Goal: Transaction & Acquisition: Register for event/course

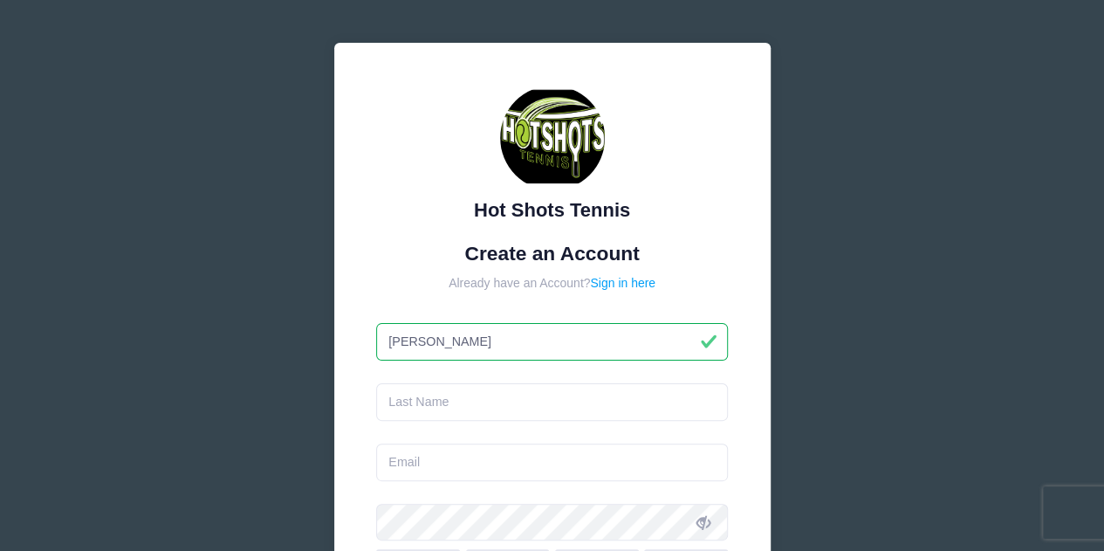
type input "[PERSON_NAME]"
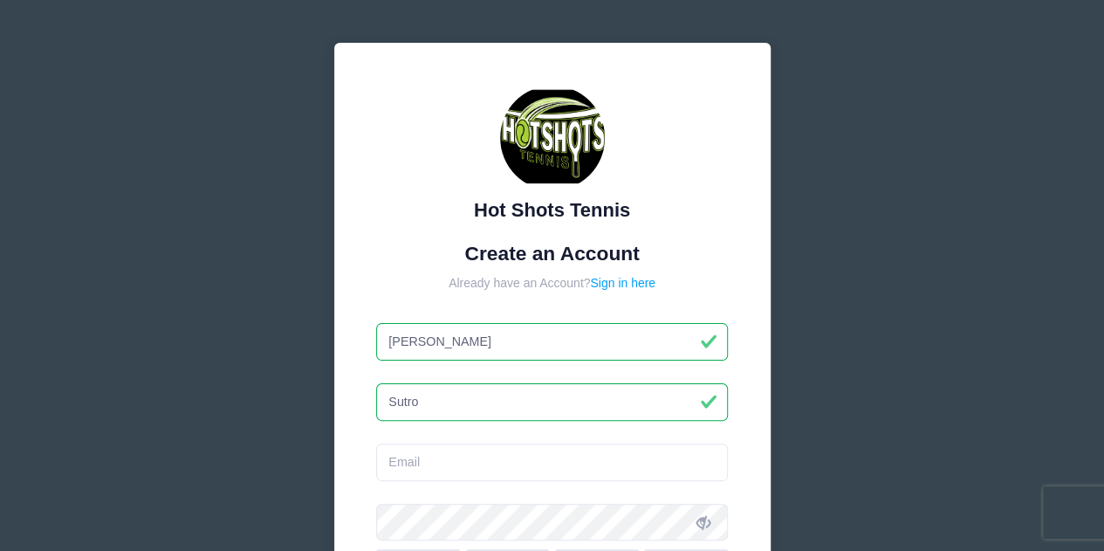
type input "Sutro"
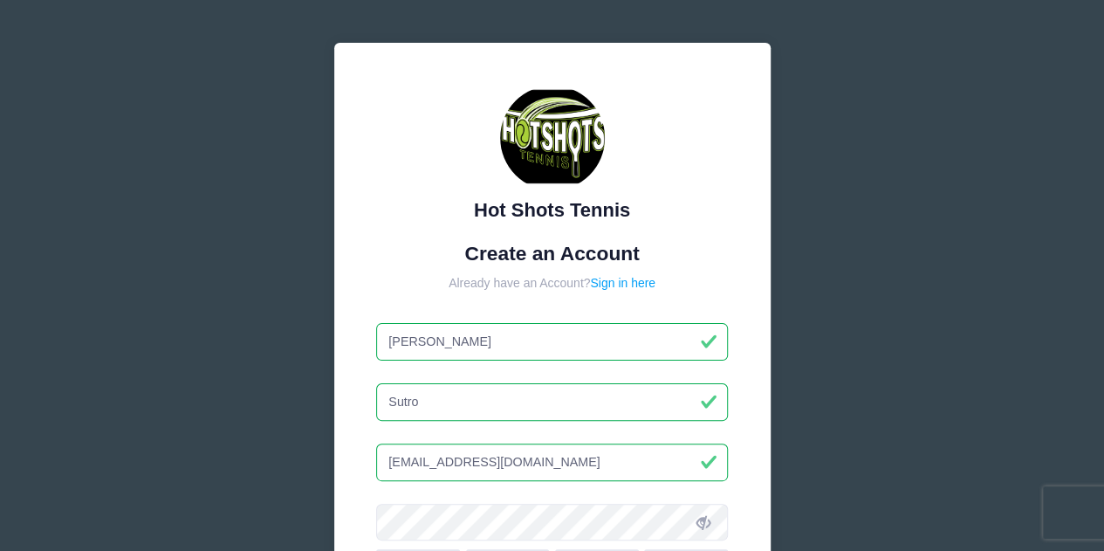
type input "jsutro@gmail.com"
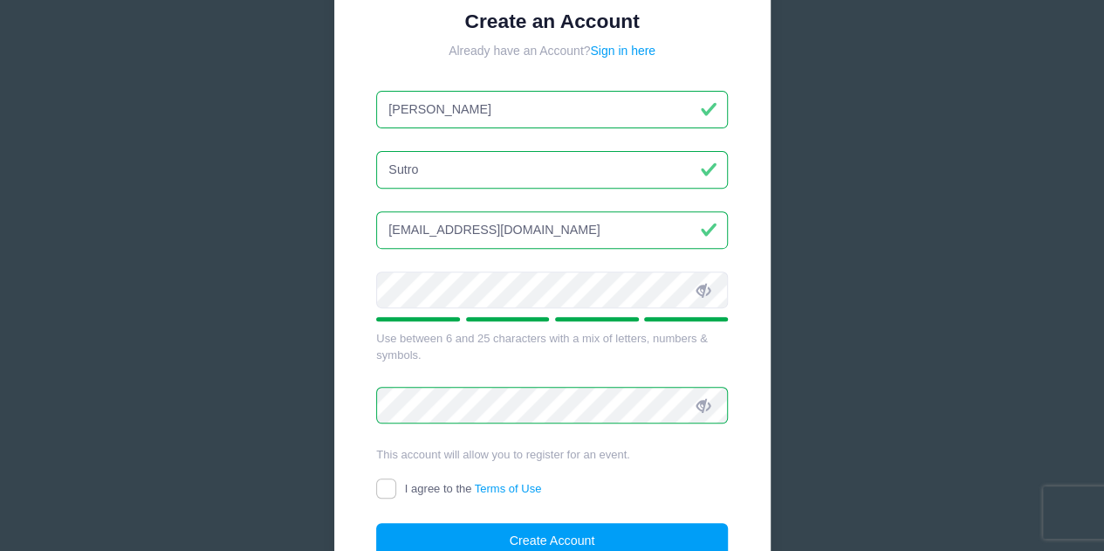
scroll to position [395, 0]
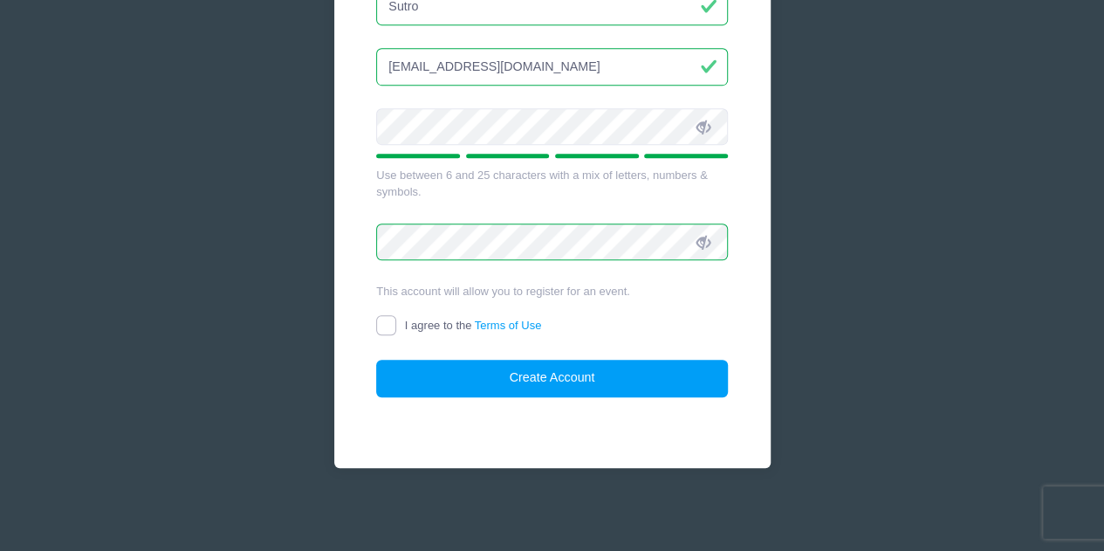
click at [376, 325] on input "I agree to the Terms of Use" at bounding box center [386, 325] width 20 height 20
checkbox input "true"
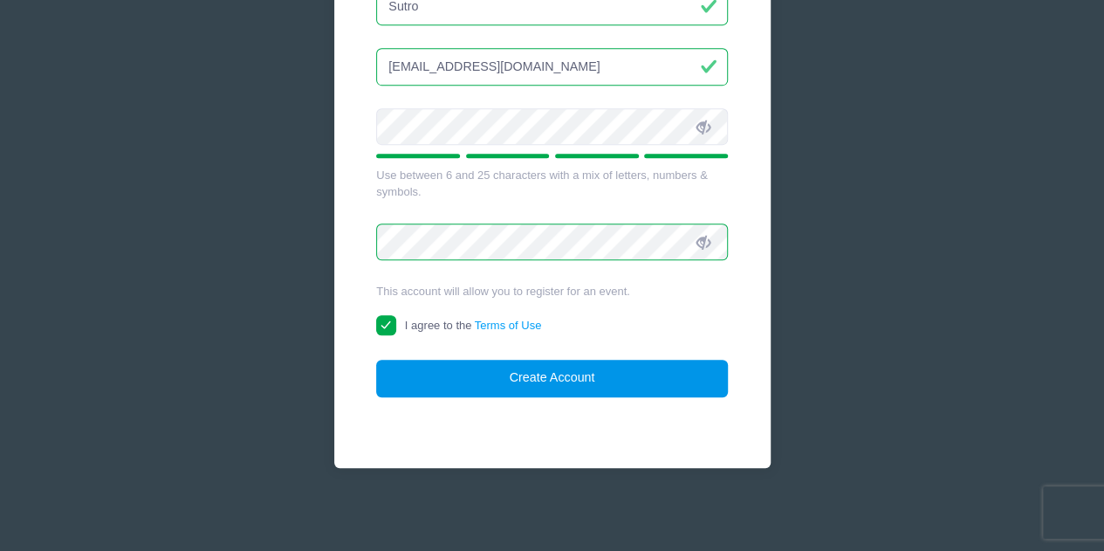
click at [454, 375] on button "Create Account" at bounding box center [552, 379] width 352 height 38
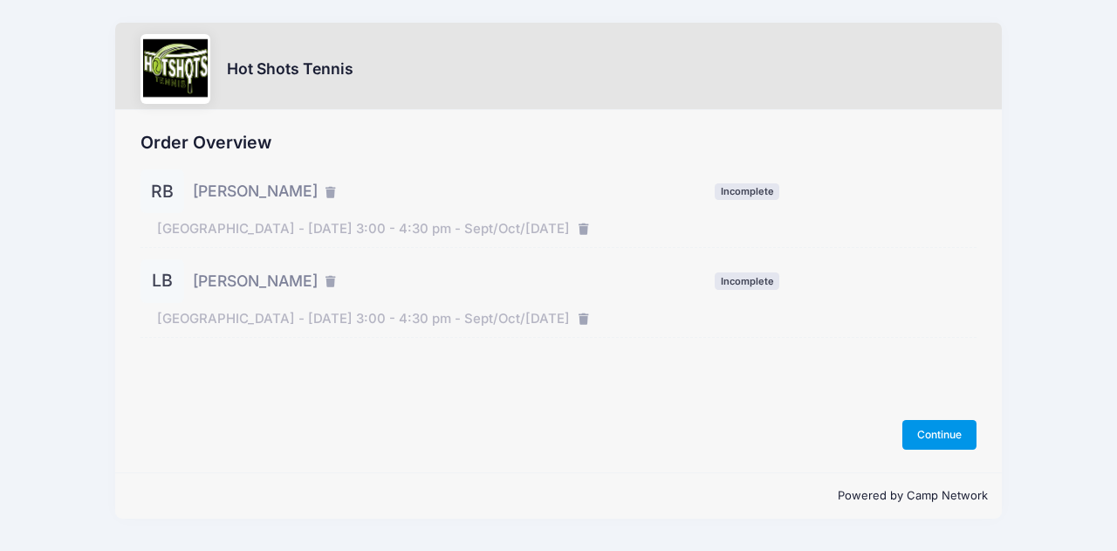
click at [934, 437] on button "Continue" at bounding box center [940, 435] width 75 height 30
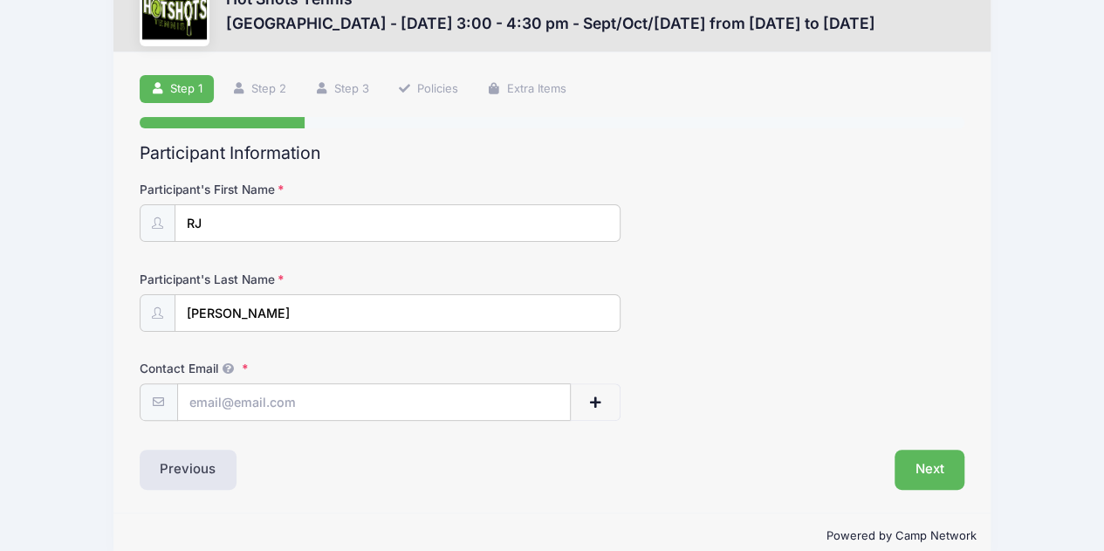
scroll to position [85, 0]
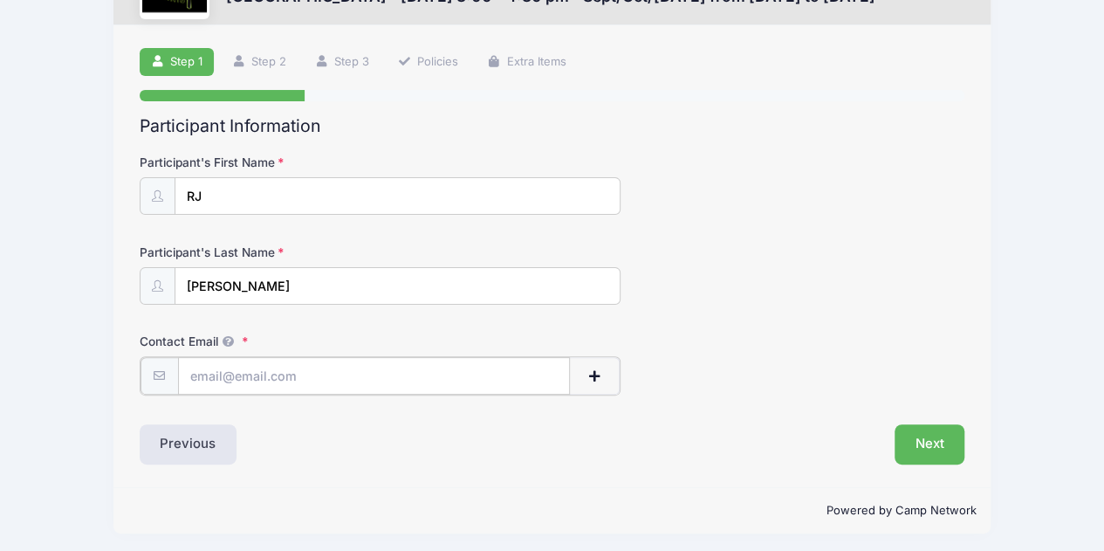
click at [294, 378] on input "Contact Email" at bounding box center [374, 376] width 393 height 38
type input "[EMAIL_ADDRESS][DOMAIN_NAME]"
click at [909, 431] on button "Next" at bounding box center [930, 442] width 71 height 40
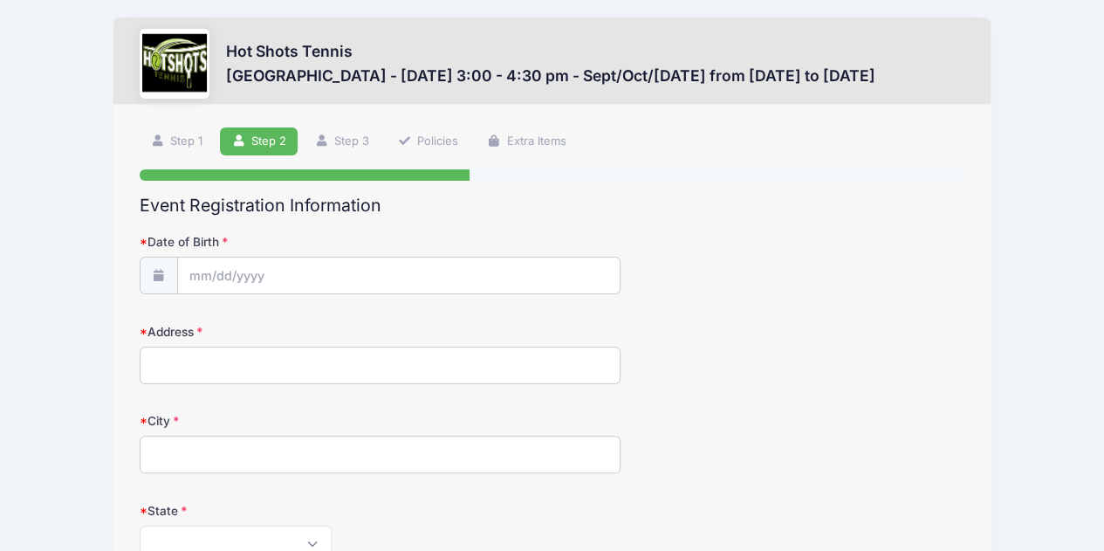
scroll to position [0, 0]
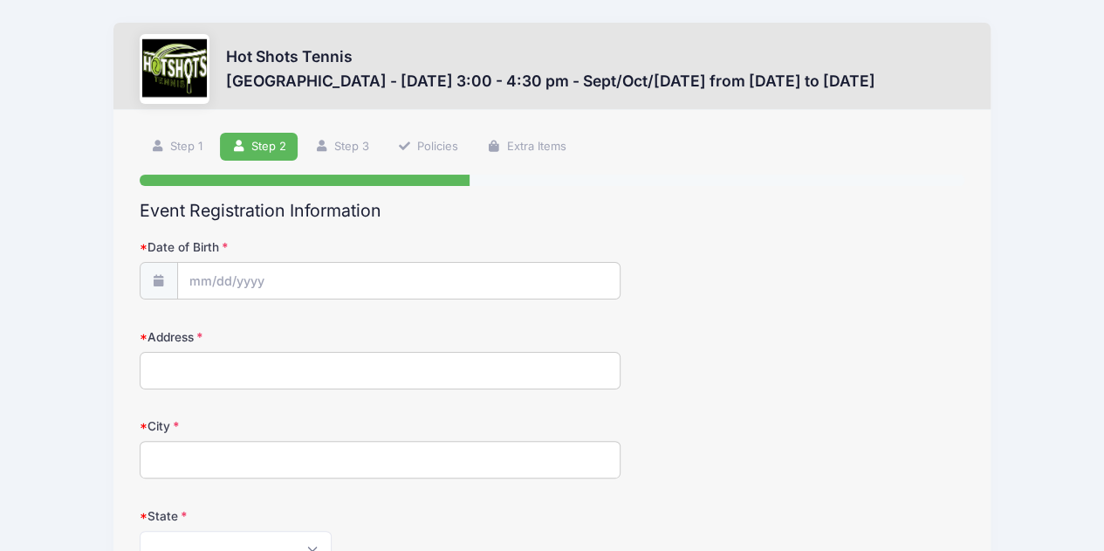
click at [145, 282] on span at bounding box center [159, 281] width 38 height 38
click at [152, 283] on icon at bounding box center [159, 280] width 14 height 11
click at [162, 283] on icon at bounding box center [159, 280] width 14 height 11
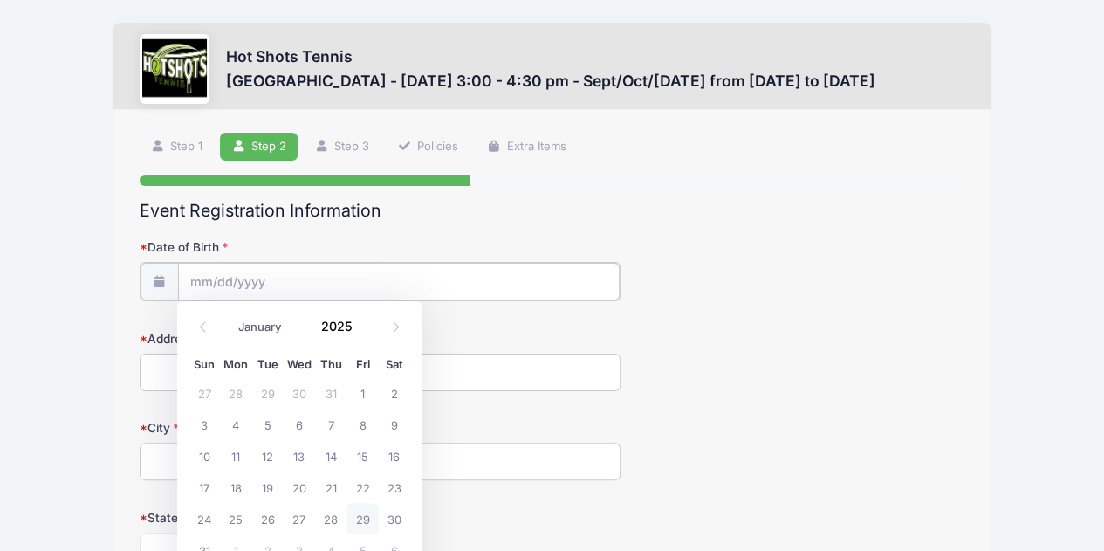
click at [242, 289] on input "Date of Birth" at bounding box center [399, 282] width 442 height 38
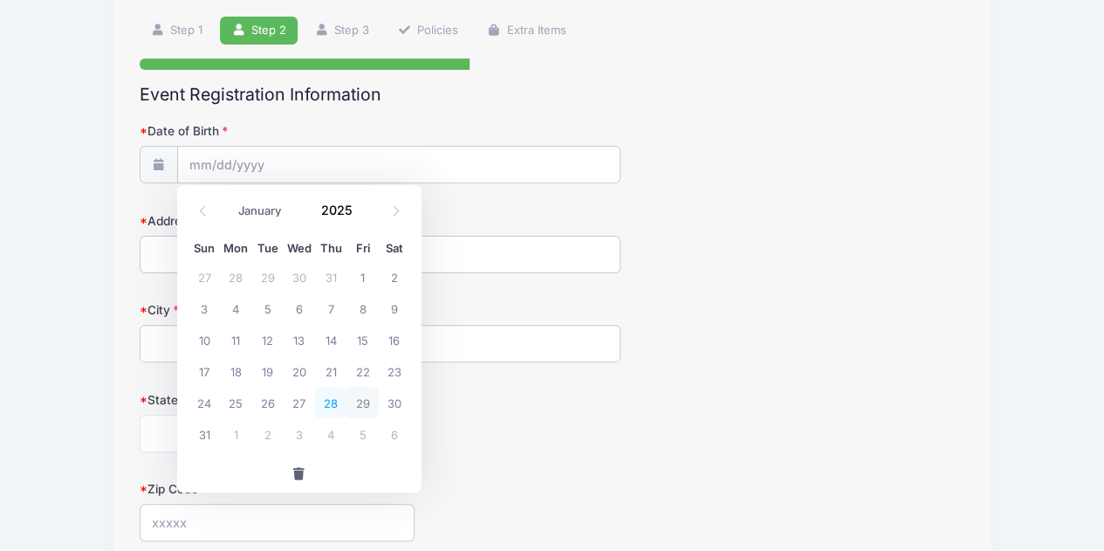
click at [334, 405] on span "28" at bounding box center [330, 402] width 31 height 31
type input "08/28/2025"
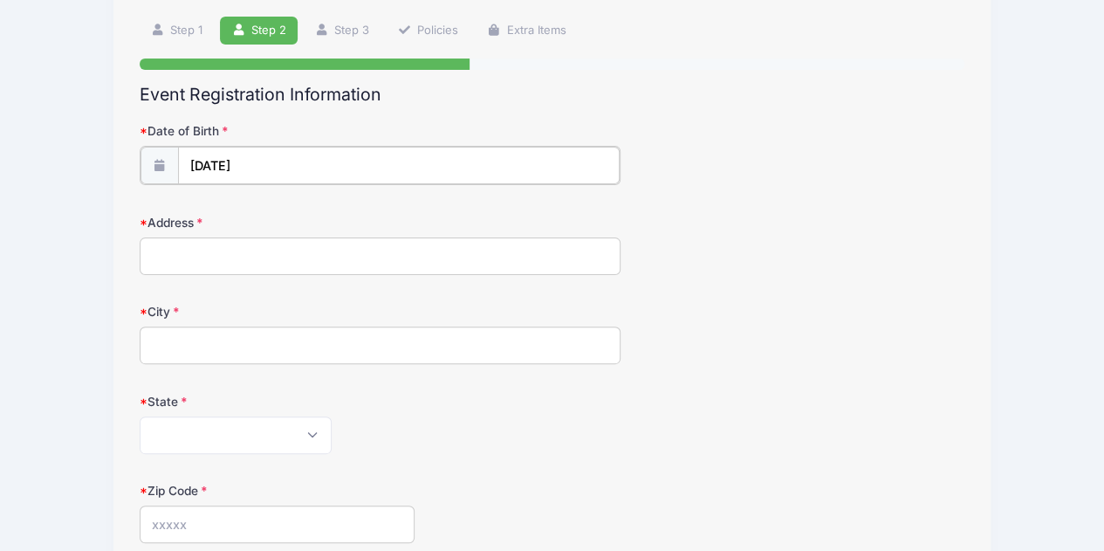
click at [285, 168] on input "08/28/2025" at bounding box center [399, 166] width 442 height 38
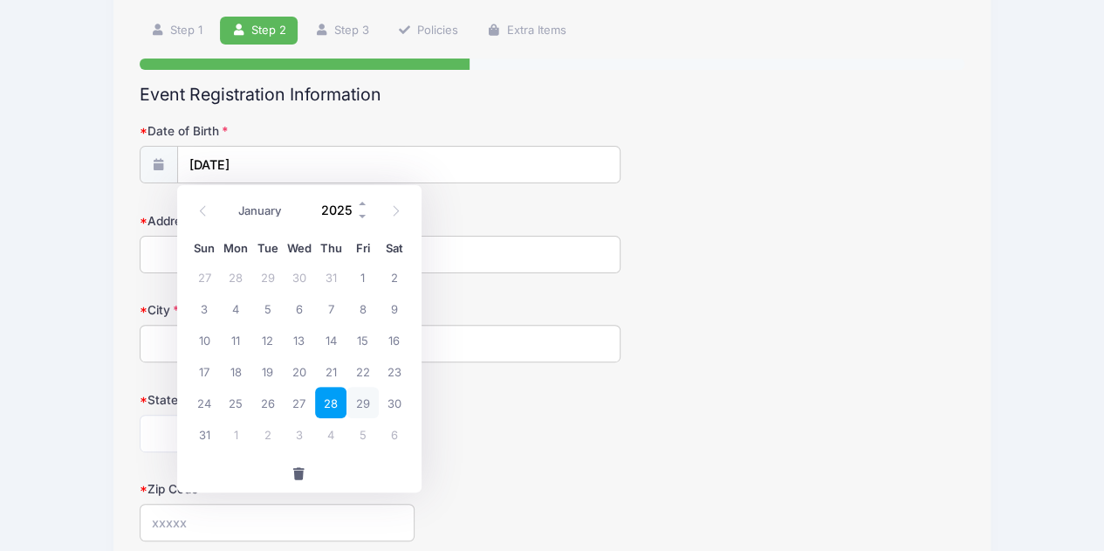
click at [348, 208] on input "2025" at bounding box center [340, 210] width 57 height 26
click at [361, 223] on span at bounding box center [363, 216] width 12 height 13
click at [365, 217] on span at bounding box center [363, 216] width 12 height 13
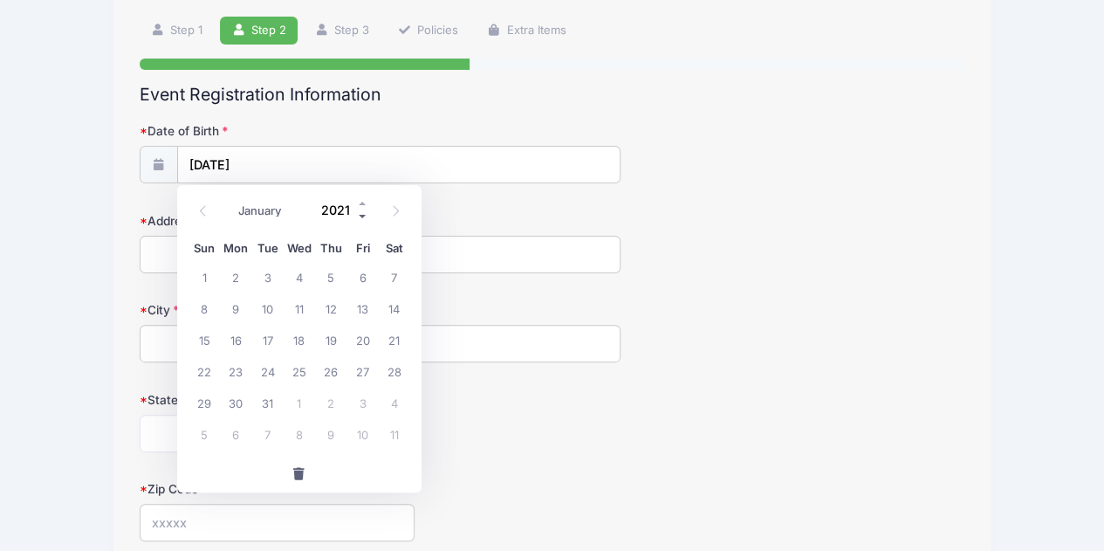
click at [365, 217] on span at bounding box center [363, 216] width 12 height 13
click at [345, 212] on input "2019" at bounding box center [340, 210] width 57 height 26
click at [324, 208] on input "2019" at bounding box center [340, 210] width 57 height 26
drag, startPoint x: 607, startPoint y: 230, endPoint x: 562, endPoint y: 217, distance: 46.4
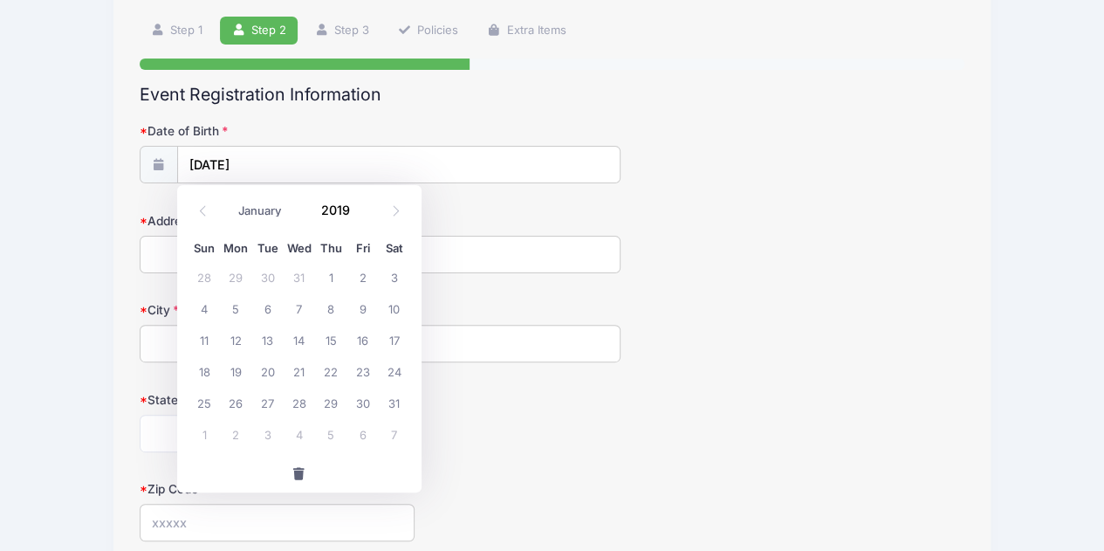
click at [606, 230] on div "Address" at bounding box center [553, 242] width 826 height 61
drag, startPoint x: 352, startPoint y: 160, endPoint x: 281, endPoint y: 161, distance: 70.7
click at [350, 160] on input "08/28/2025" at bounding box center [399, 166] width 442 height 38
click at [359, 216] on span at bounding box center [363, 216] width 12 height 13
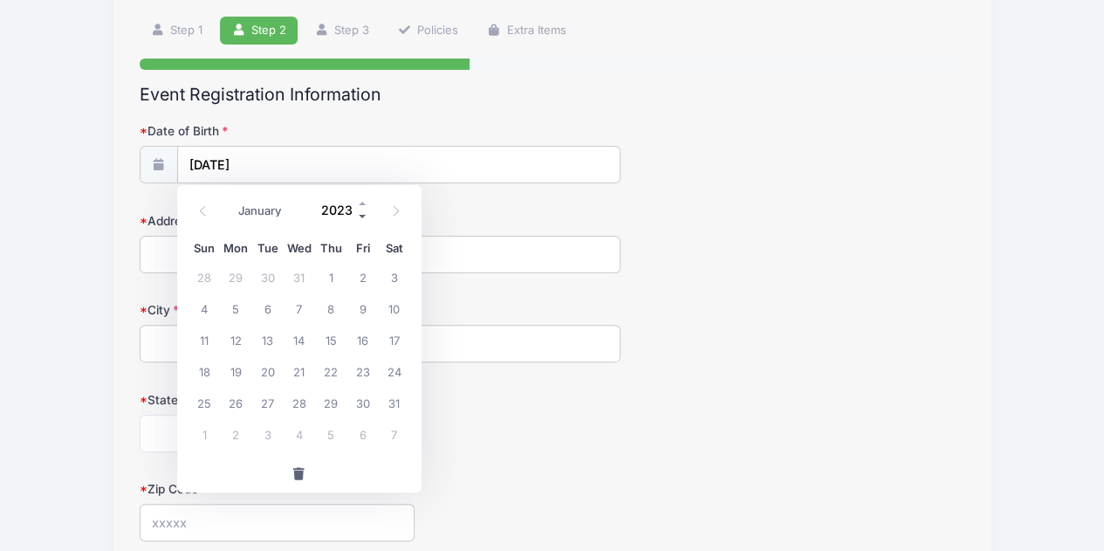
click at [359, 216] on span at bounding box center [363, 216] width 12 height 13
type input "2019"
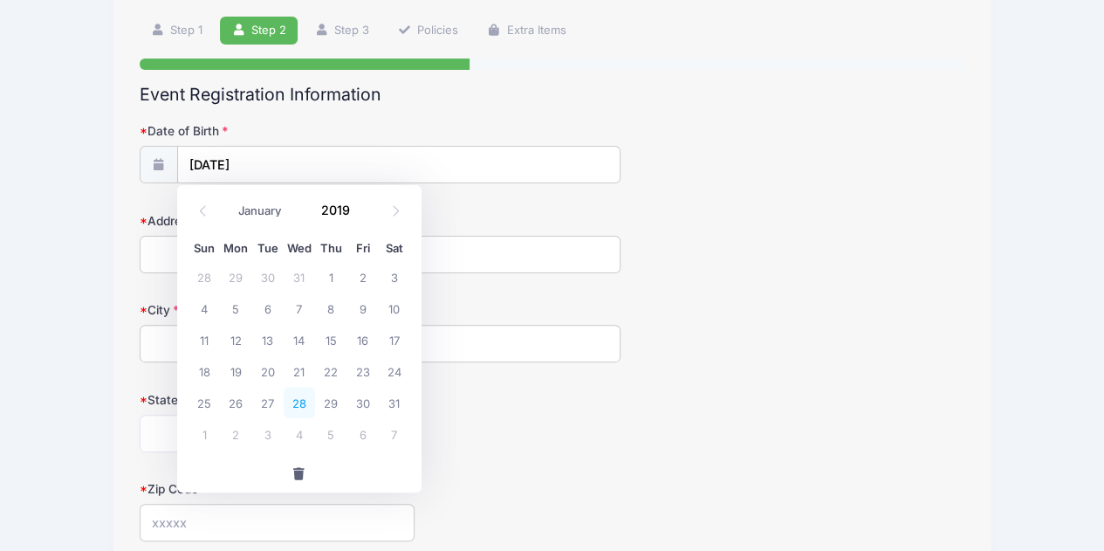
click at [296, 393] on span "28" at bounding box center [299, 402] width 31 height 31
type input "08/28/2019"
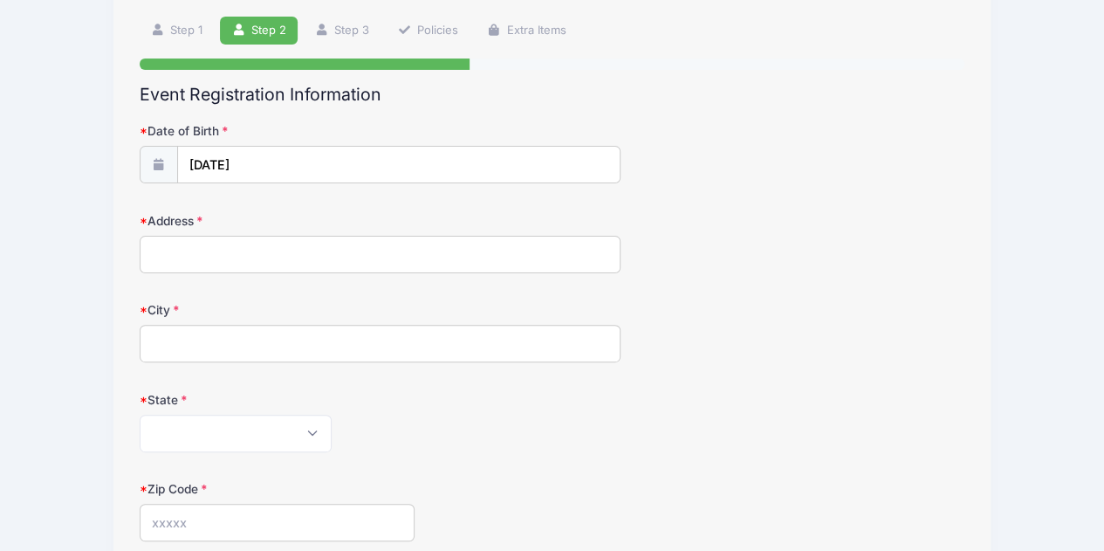
click at [235, 257] on input "Address" at bounding box center [381, 255] width 482 height 38
type input "7846 w 81st st"
type input "playa del rey"
select select "CA"
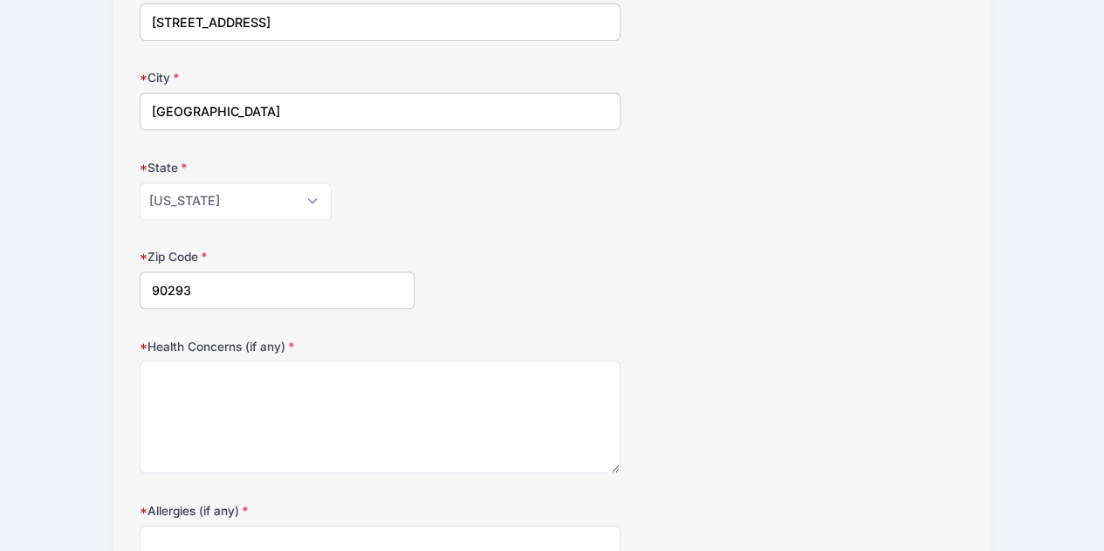
scroll to position [349, 0]
type input "90293"
click at [237, 421] on textarea "Health Concerns (if any)" at bounding box center [381, 416] width 482 height 113
type textarea "None"
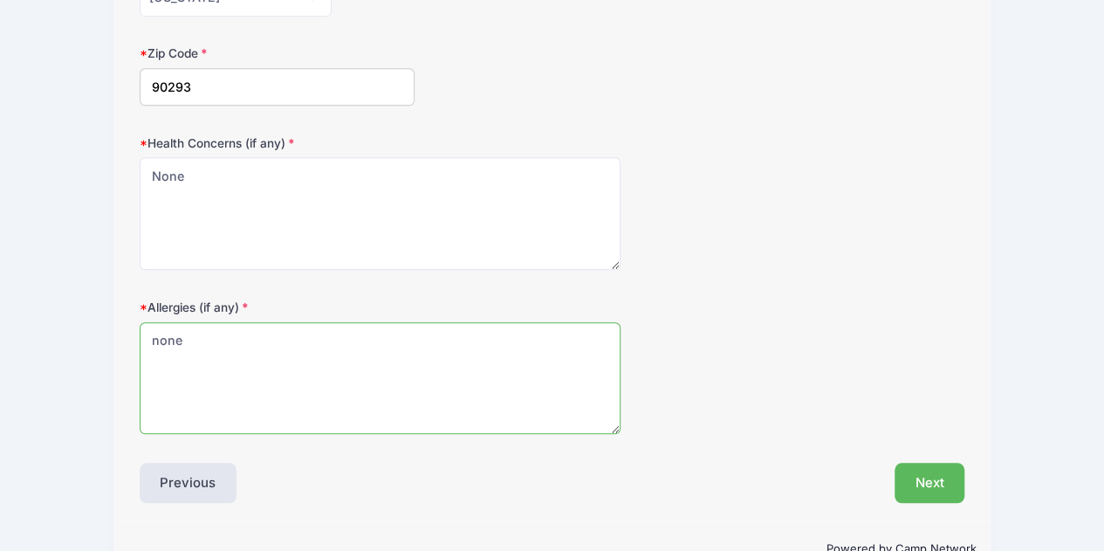
scroll to position [590, 0]
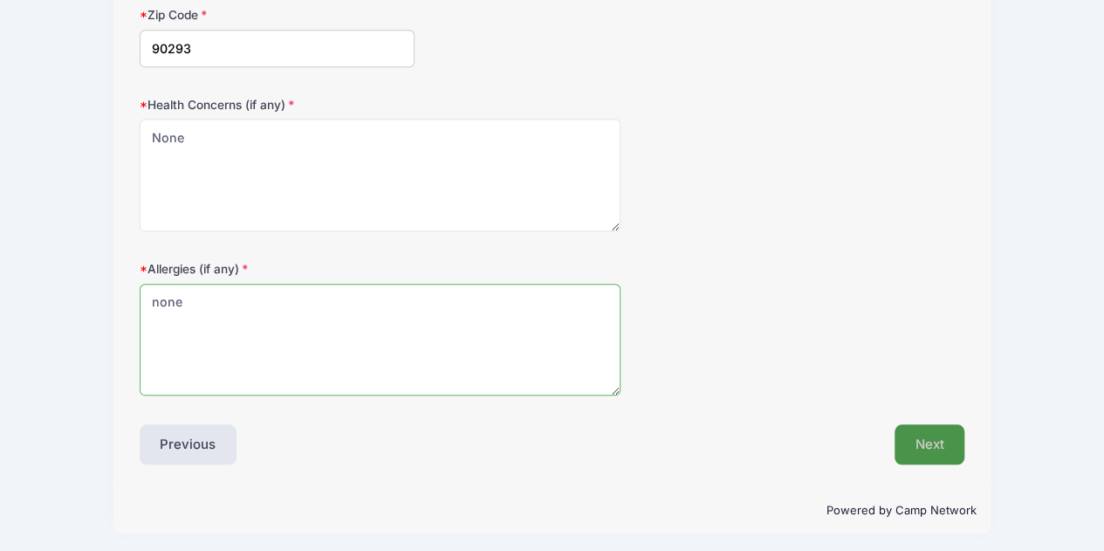
type textarea "none"
click at [947, 436] on button "Next" at bounding box center [930, 444] width 71 height 40
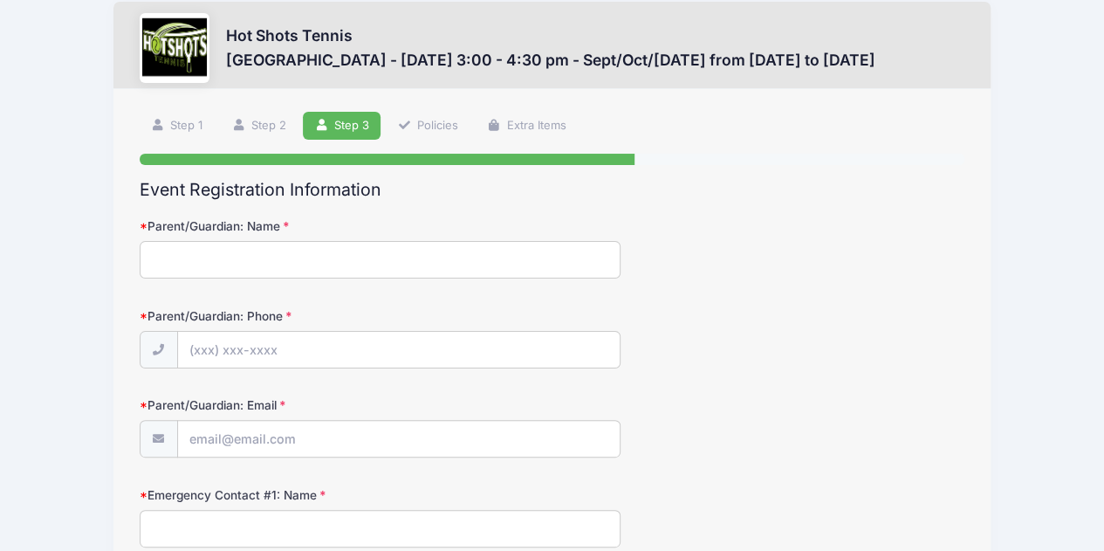
scroll to position [0, 0]
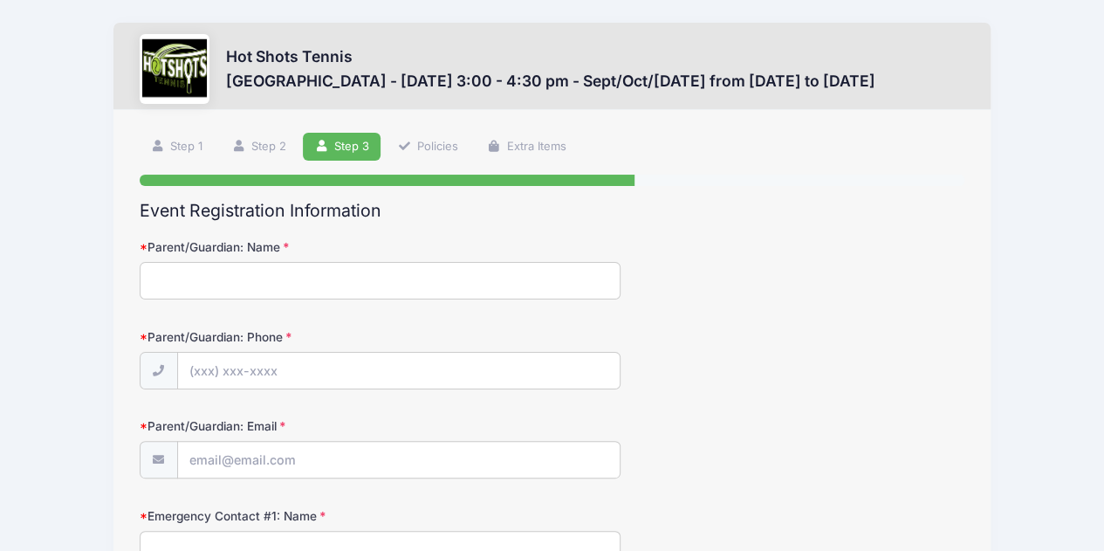
click at [390, 278] on input "Parent/Guardian: Name" at bounding box center [381, 281] width 482 height 38
type input "Jacqueline Sutro"
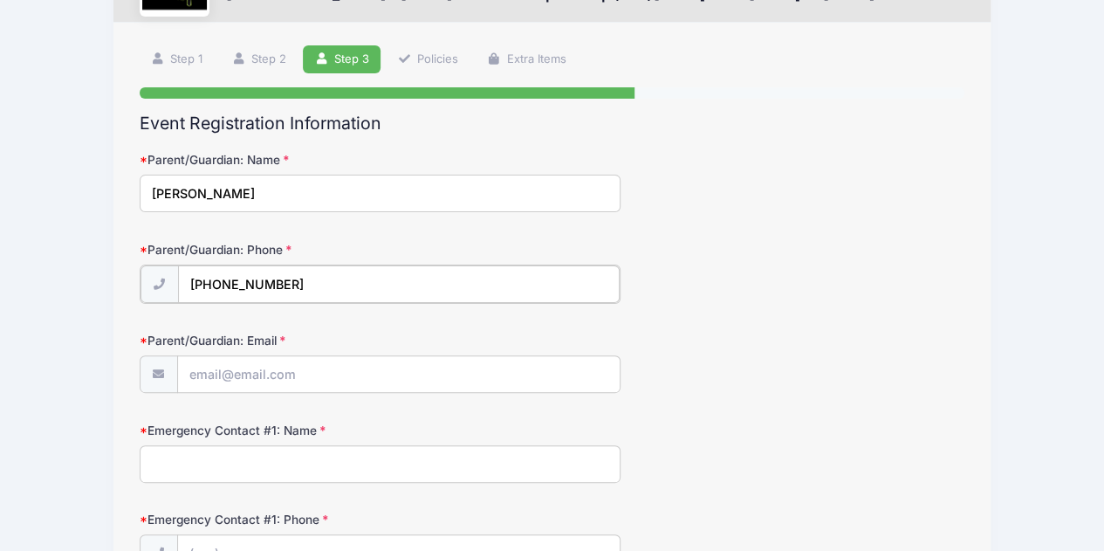
scroll to position [116, 0]
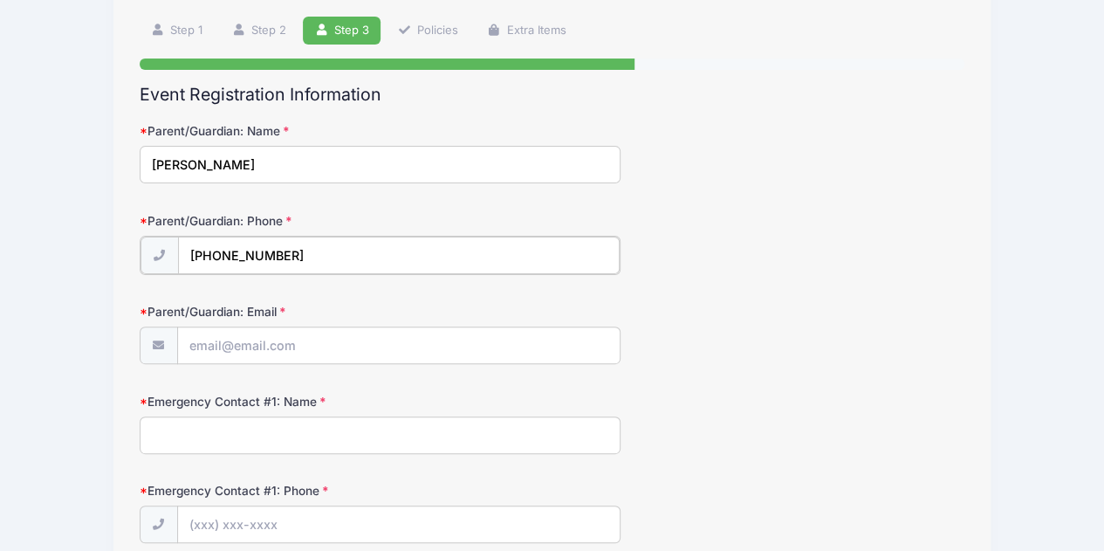
type input "(949) 533-6838"
click at [372, 338] on input "Parent/Guardian: Email" at bounding box center [399, 345] width 442 height 38
type input "[EMAIL_ADDRESS][DOMAIN_NAME]"
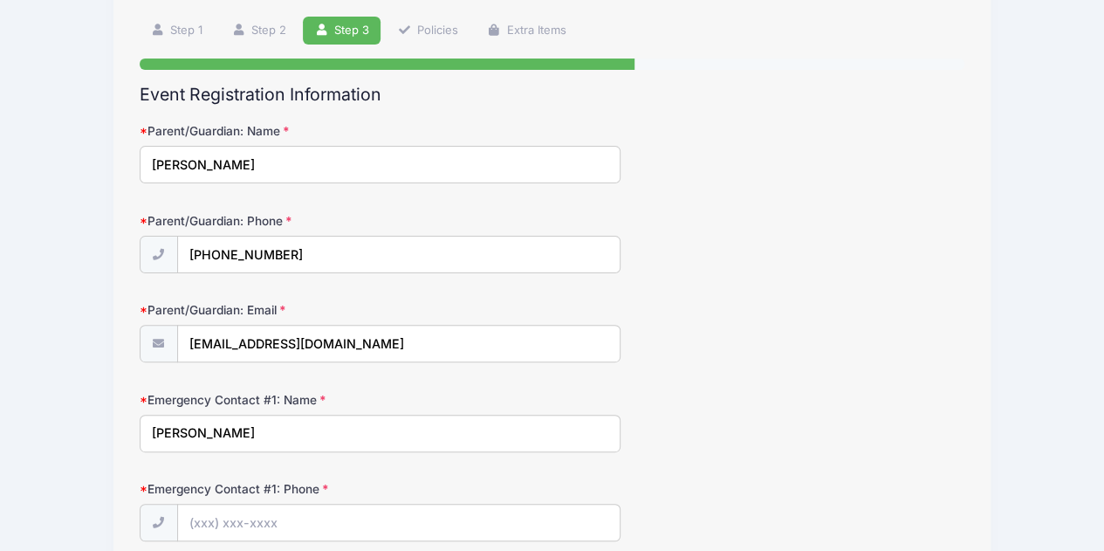
type input "Jacqueline Sutro"
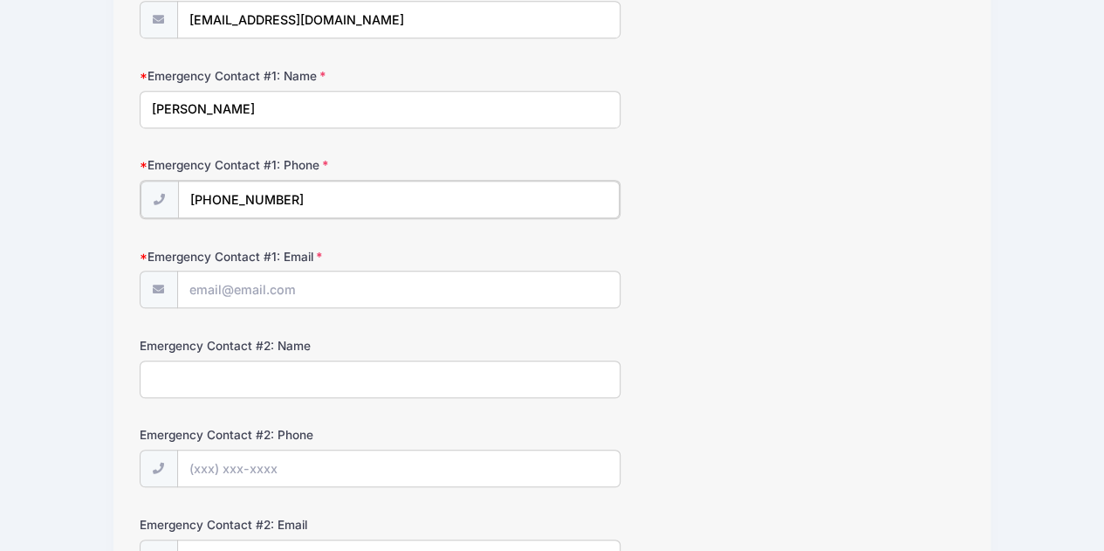
scroll to position [465, 0]
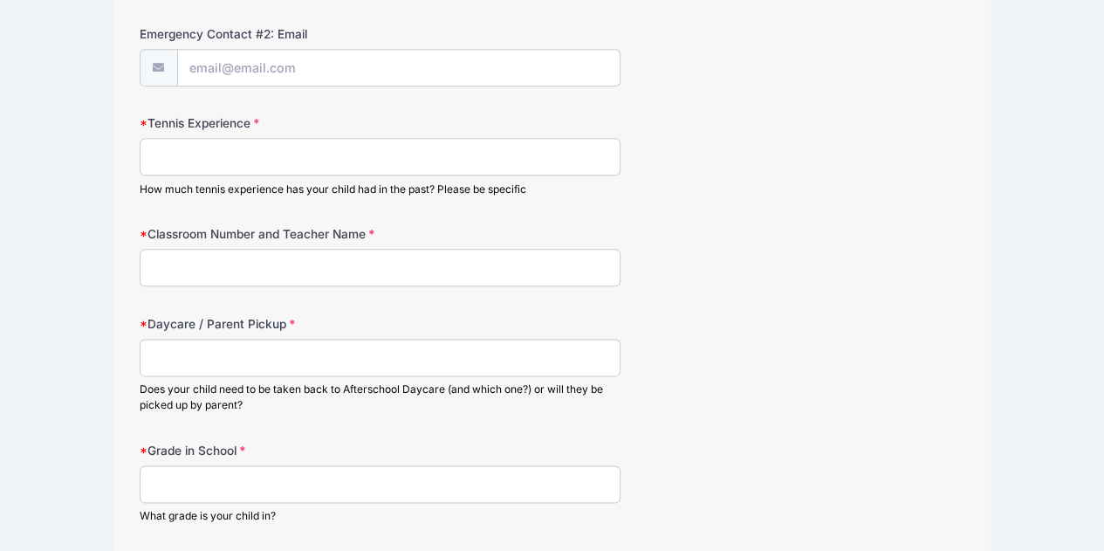
type input "(949) 533-6838"
click at [209, 161] on input "Tennis Experience" at bounding box center [381, 155] width 482 height 38
type input "1 year"
click at [264, 263] on input "Classroom Number and Teacher Name" at bounding box center [381, 267] width 482 height 38
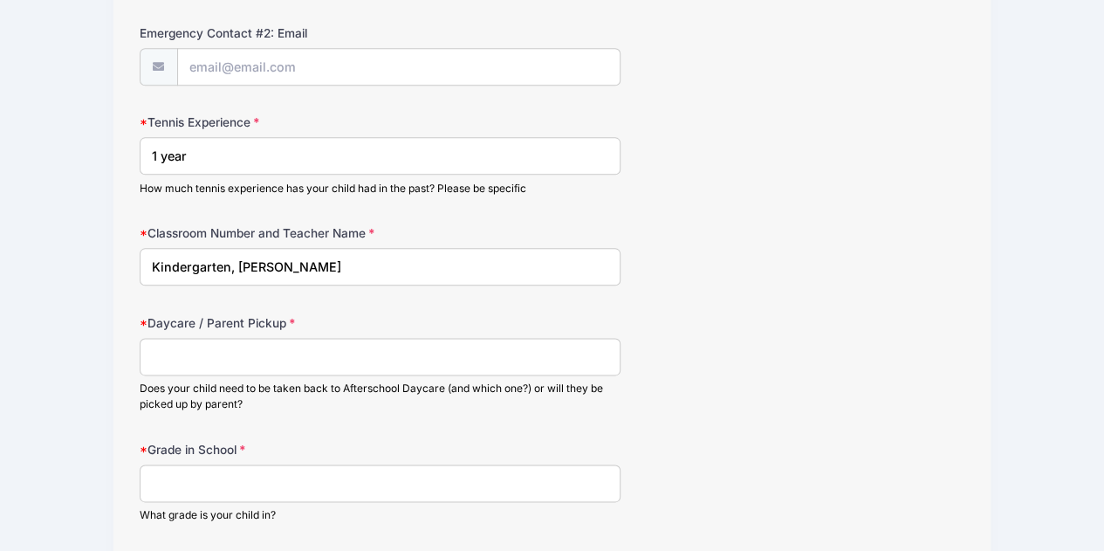
type input "Kindergarten, Mrs Klein"
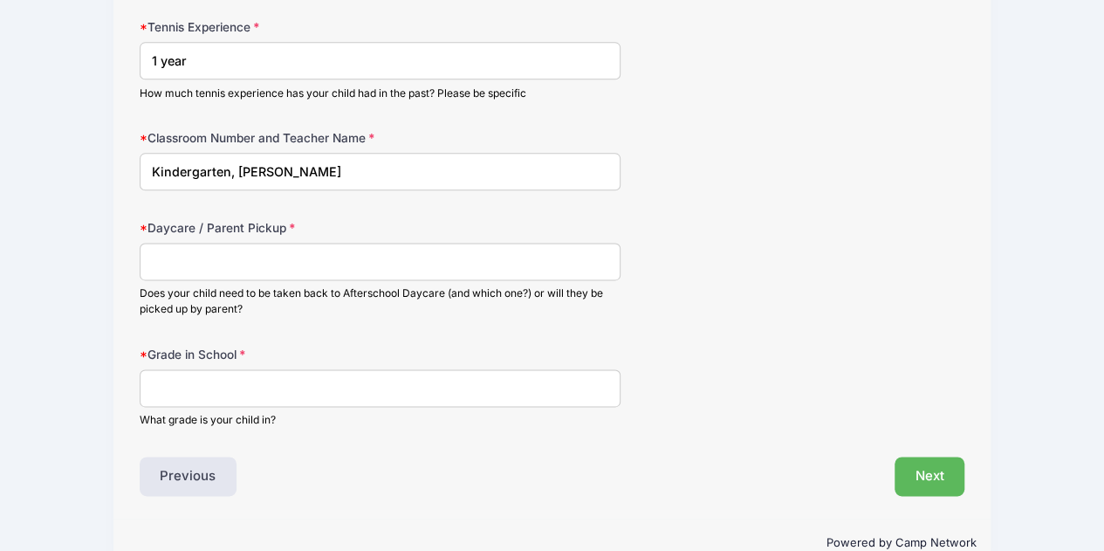
scroll to position [1046, 0]
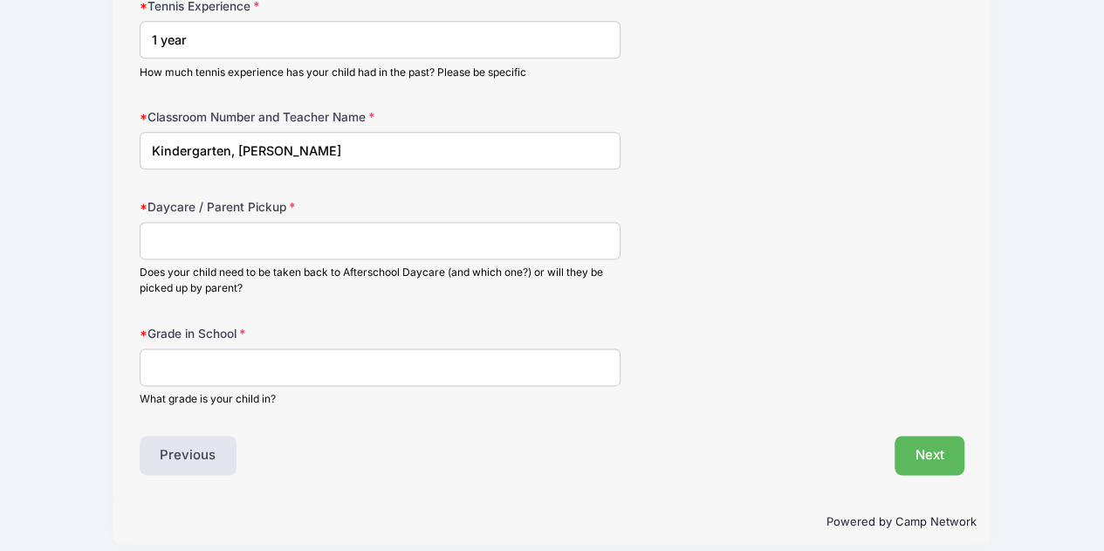
click at [306, 360] on input "Grade in School" at bounding box center [381, 367] width 482 height 38
type input "Kindergarten"
click at [263, 226] on input "Daycare / Parent Pickup" at bounding box center [381, 241] width 482 height 38
click at [272, 233] on input "Daycare / Parent Pickup" at bounding box center [381, 241] width 482 height 38
type input "No"
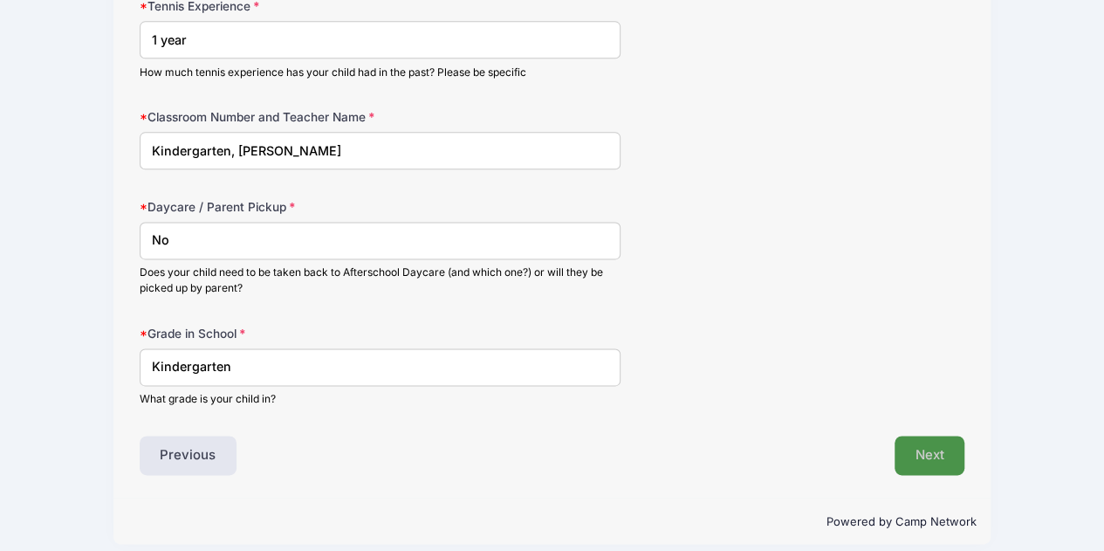
click at [941, 444] on button "Next" at bounding box center [930, 456] width 71 height 40
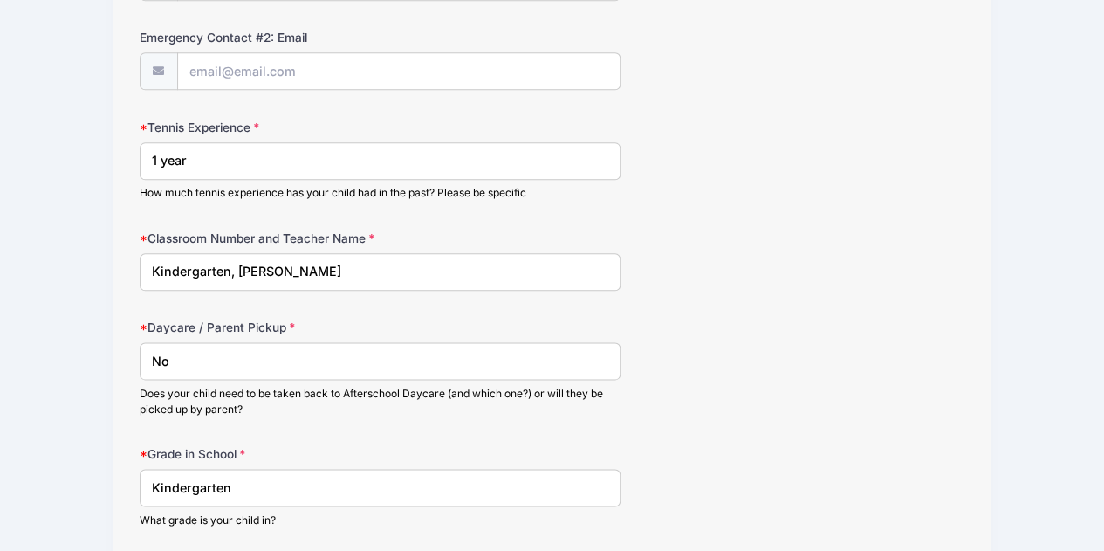
scroll to position [592, 0]
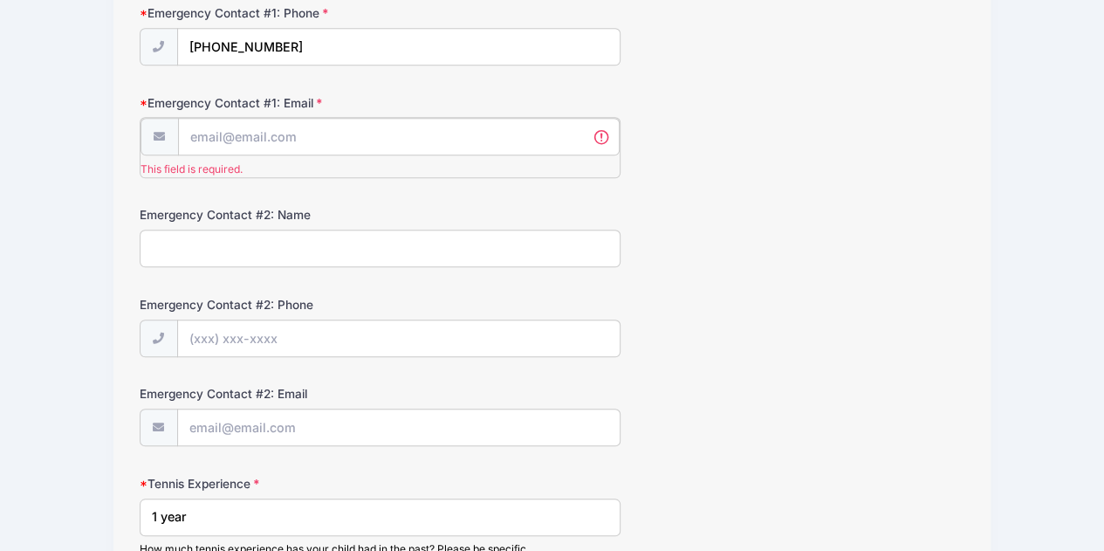
click at [525, 144] on input "Emergency Contact #1: Email" at bounding box center [399, 137] width 442 height 38
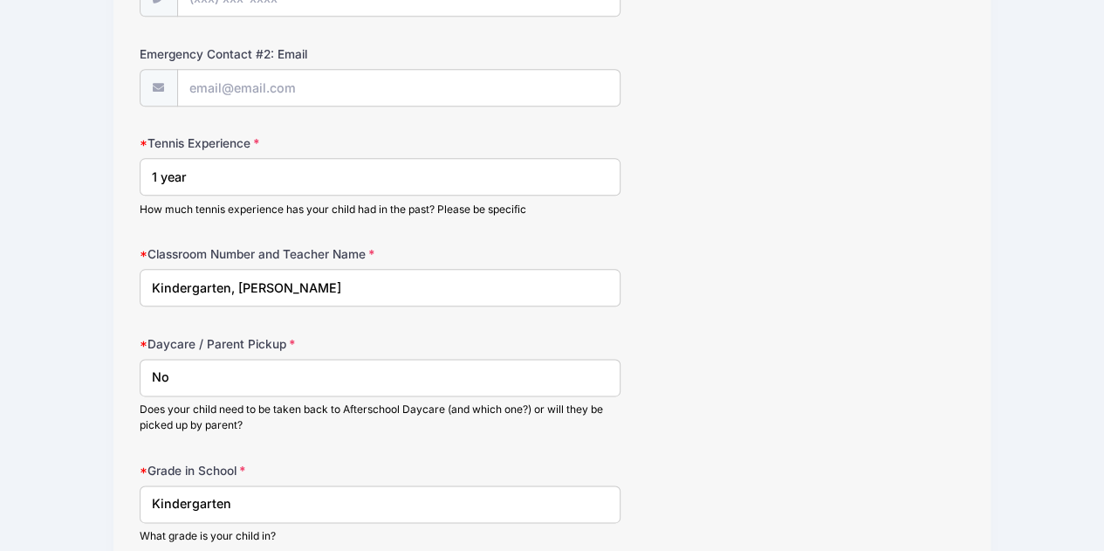
scroll to position [1054, 0]
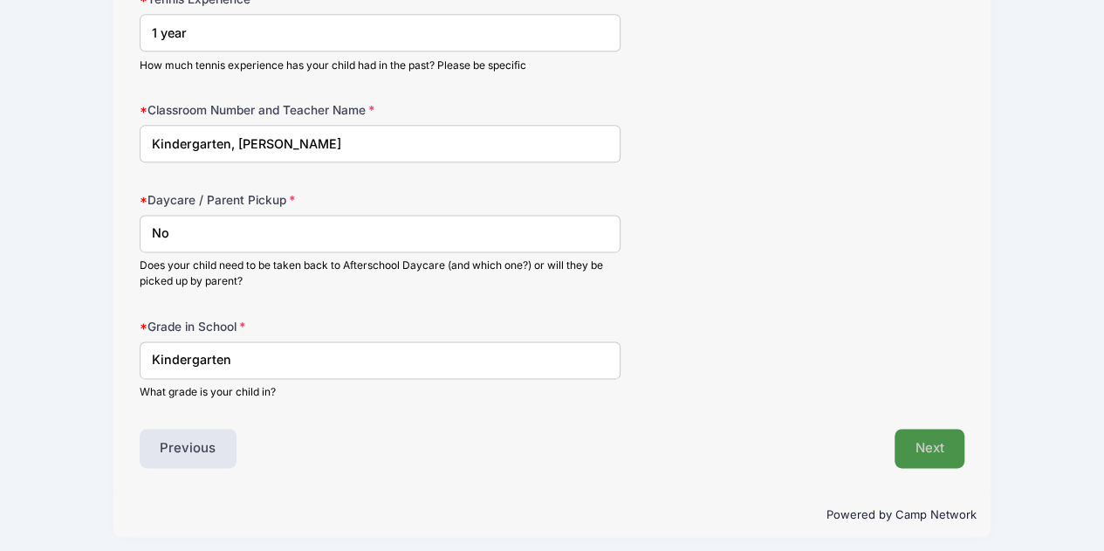
type input "[EMAIL_ADDRESS][DOMAIN_NAME]"
click at [924, 446] on button "Next" at bounding box center [930, 447] width 71 height 40
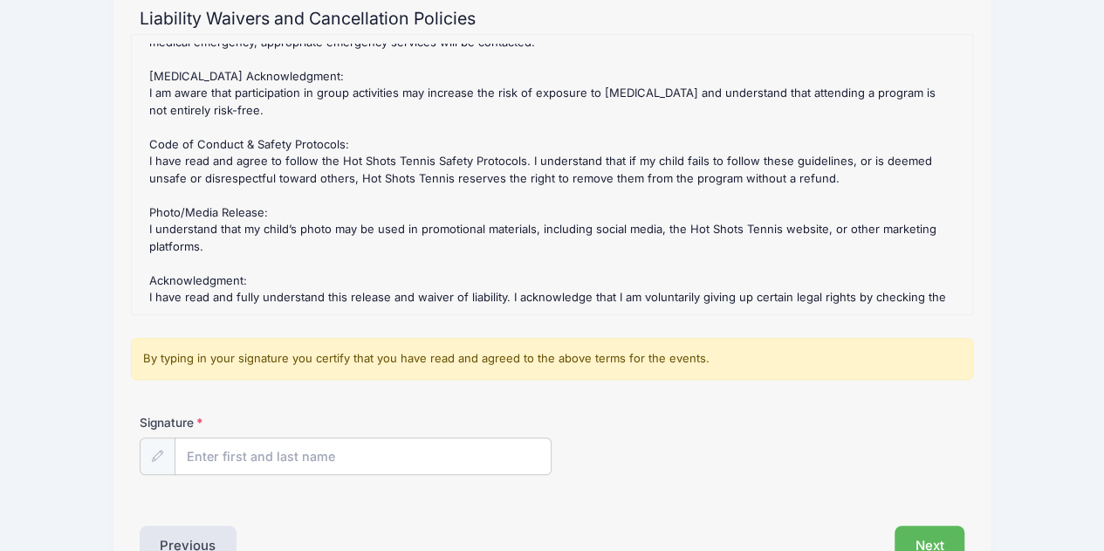
scroll to position [296, 0]
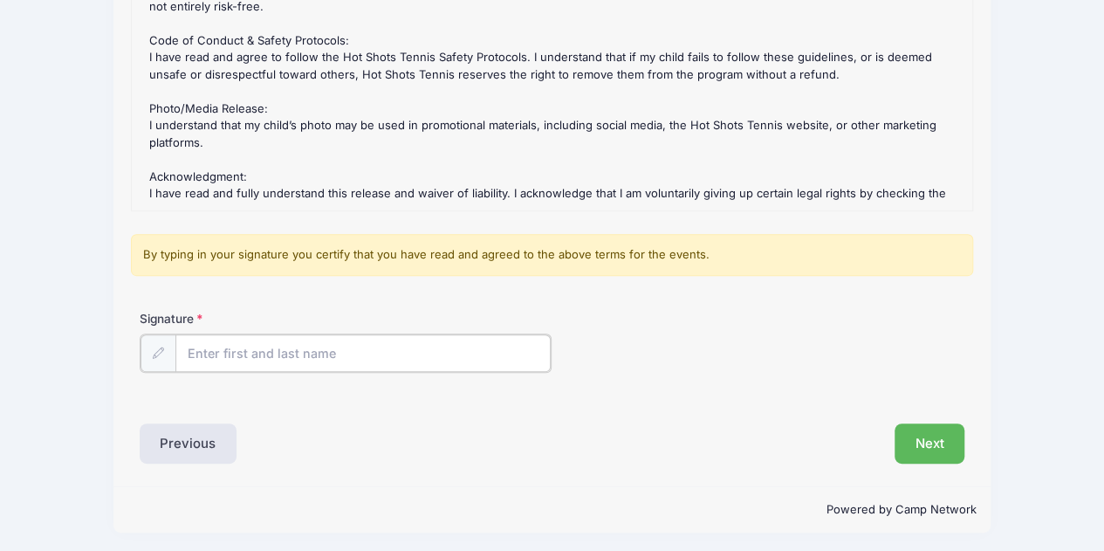
click at [292, 350] on input "Signature" at bounding box center [363, 353] width 376 height 38
type input "Jacqueline Sutro"
click at [958, 438] on button "Next" at bounding box center [930, 442] width 71 height 40
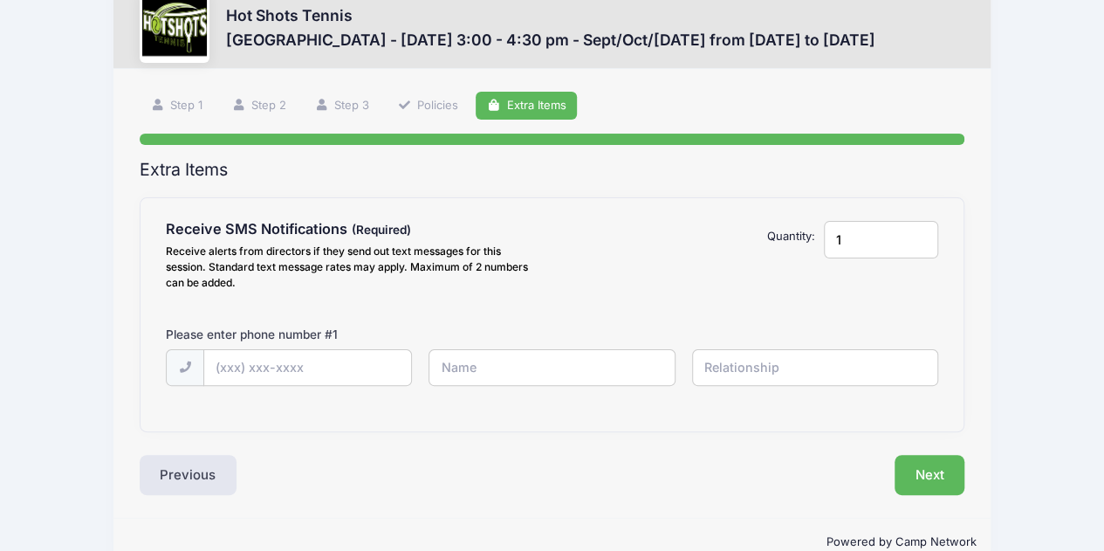
scroll to position [75, 0]
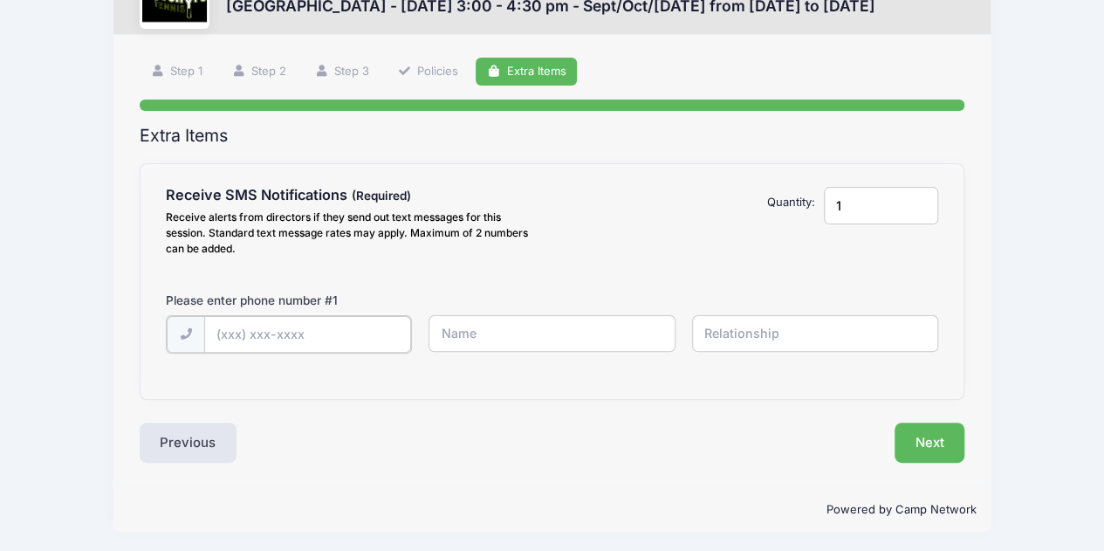
click at [374, 340] on input "text" at bounding box center [307, 335] width 207 height 38
type input "(949) 533-6838"
type input "Jacqueline Sutro"
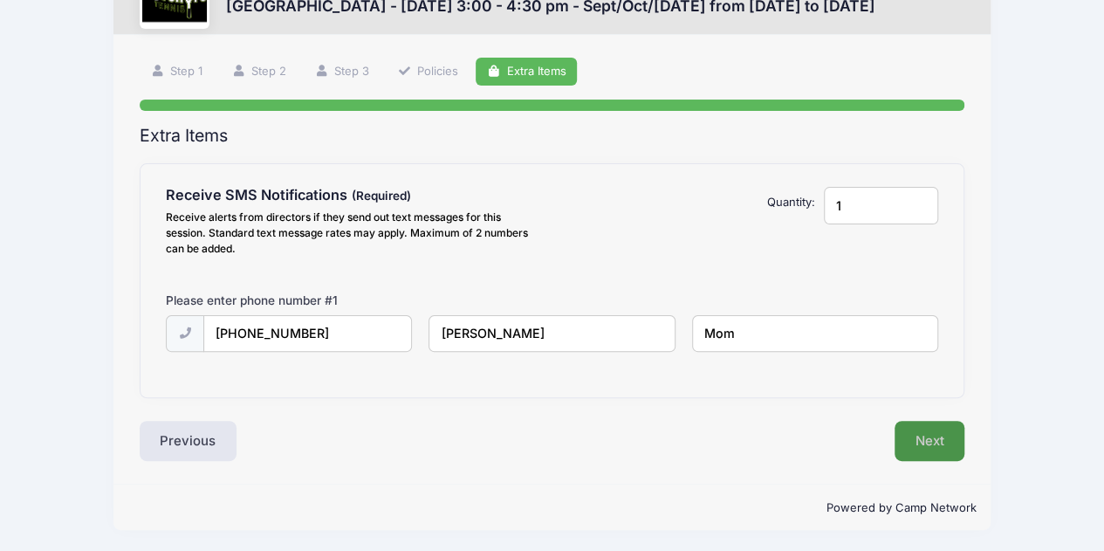
type input "Mom"
click at [910, 446] on button "Next" at bounding box center [930, 441] width 71 height 40
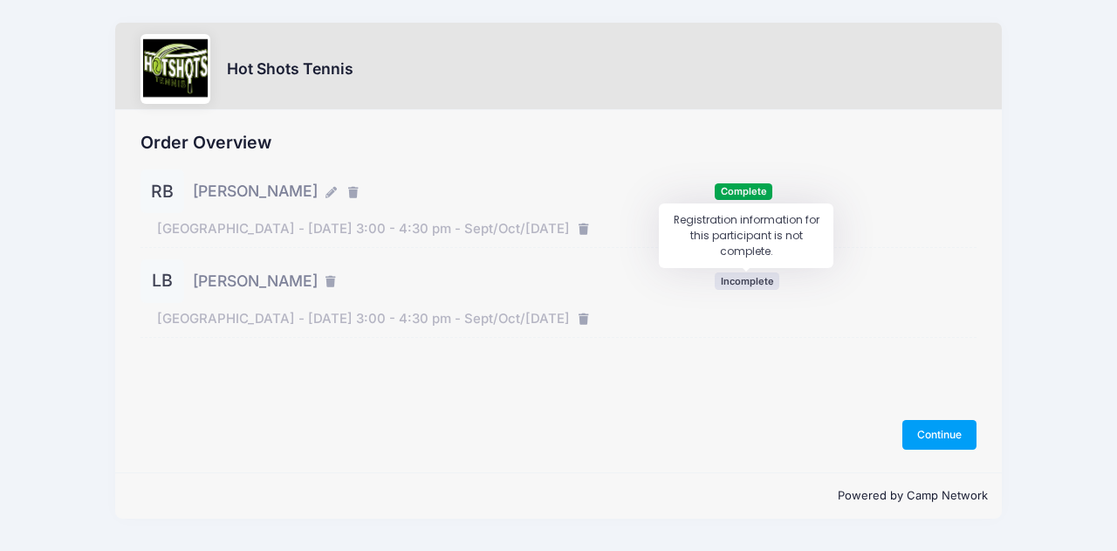
click at [731, 278] on span "Incomplete" at bounding box center [747, 280] width 65 height 17
click at [929, 437] on button "Continue" at bounding box center [940, 435] width 75 height 30
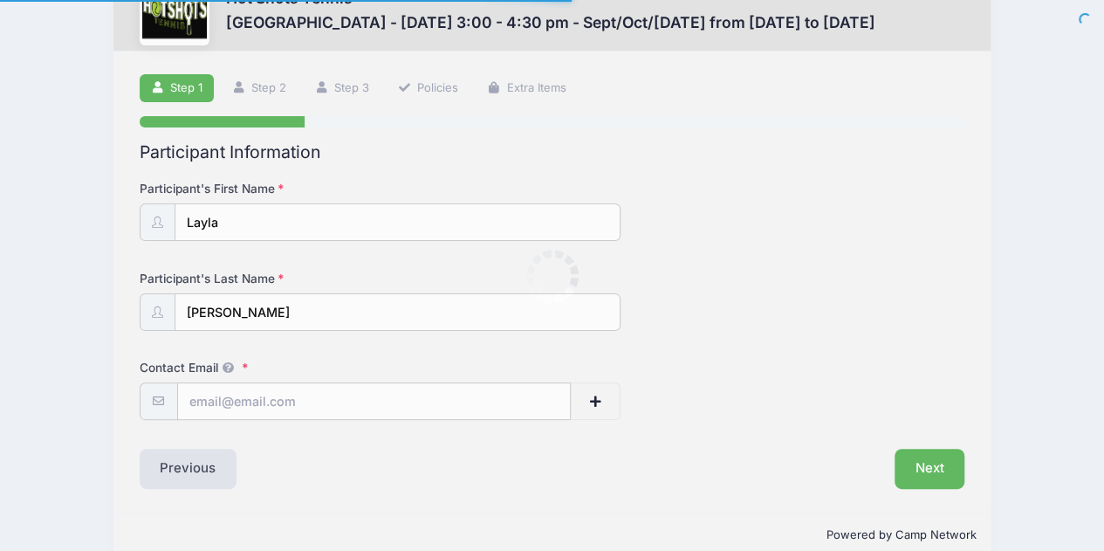
scroll to position [85, 0]
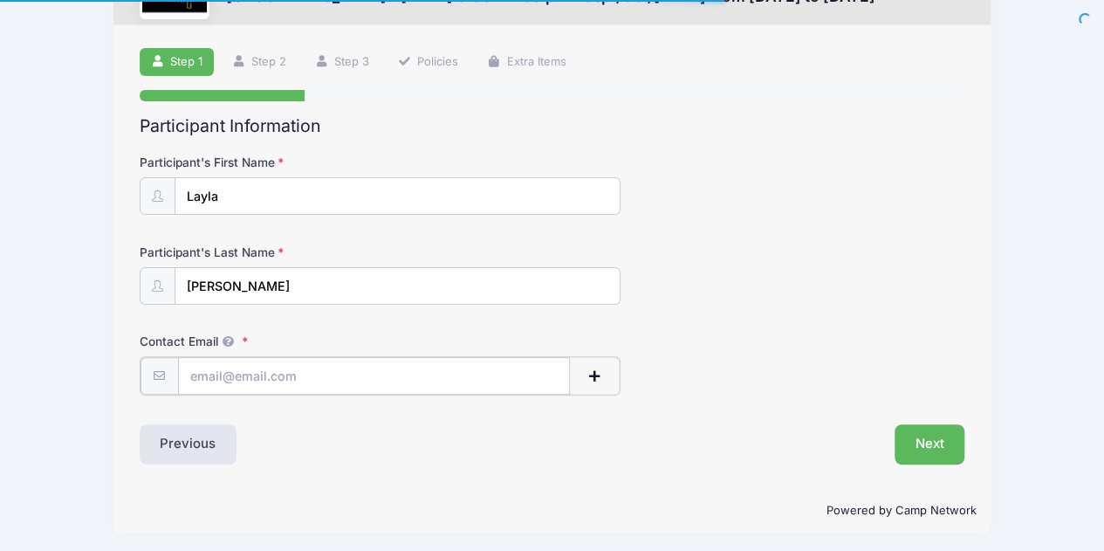
click at [367, 381] on input "Contact Email" at bounding box center [374, 376] width 393 height 38
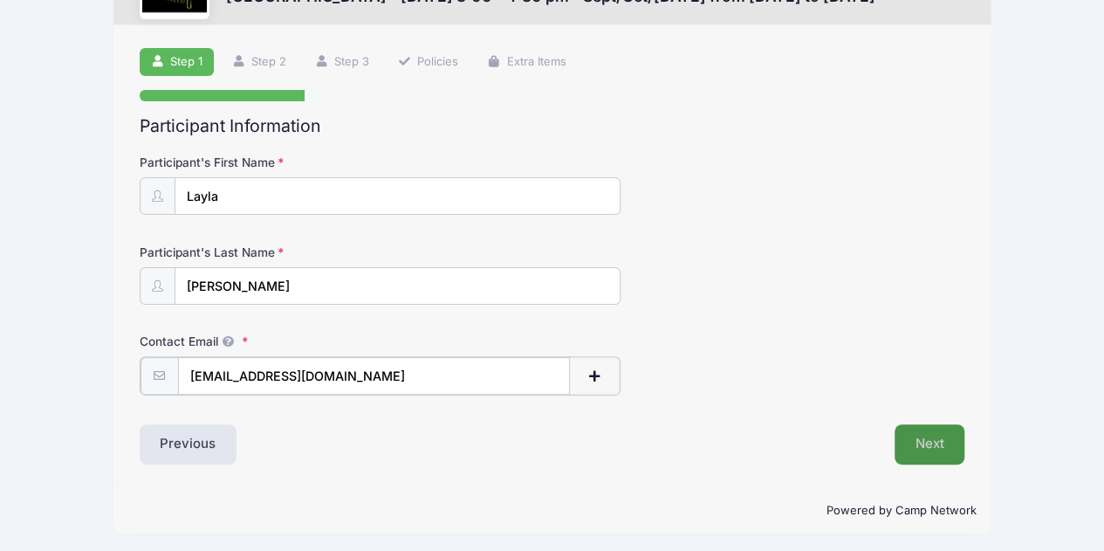
type input "[EMAIL_ADDRESS][DOMAIN_NAME]"
click at [903, 439] on button "Next" at bounding box center [930, 442] width 71 height 40
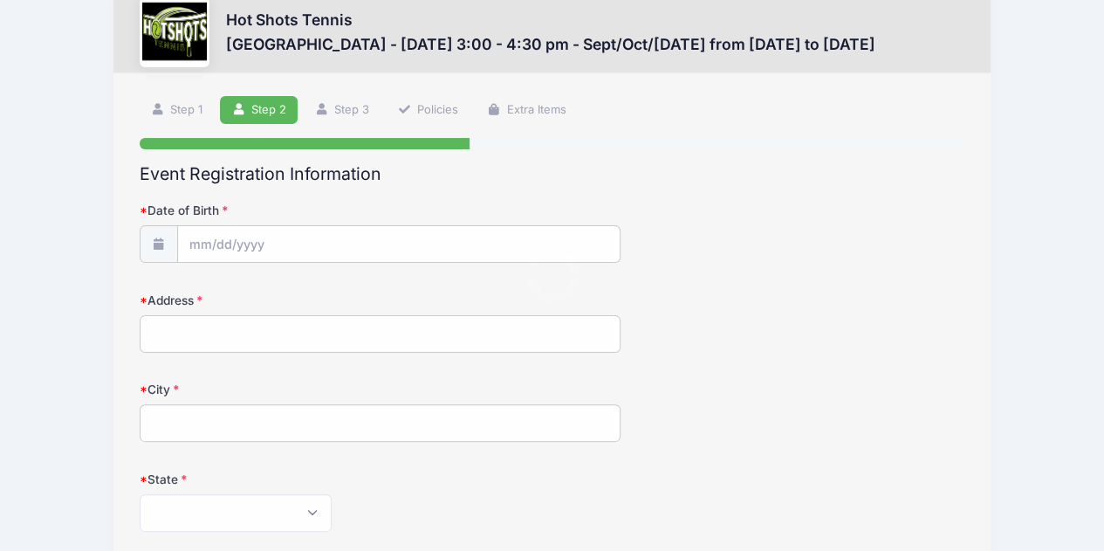
scroll to position [0, 0]
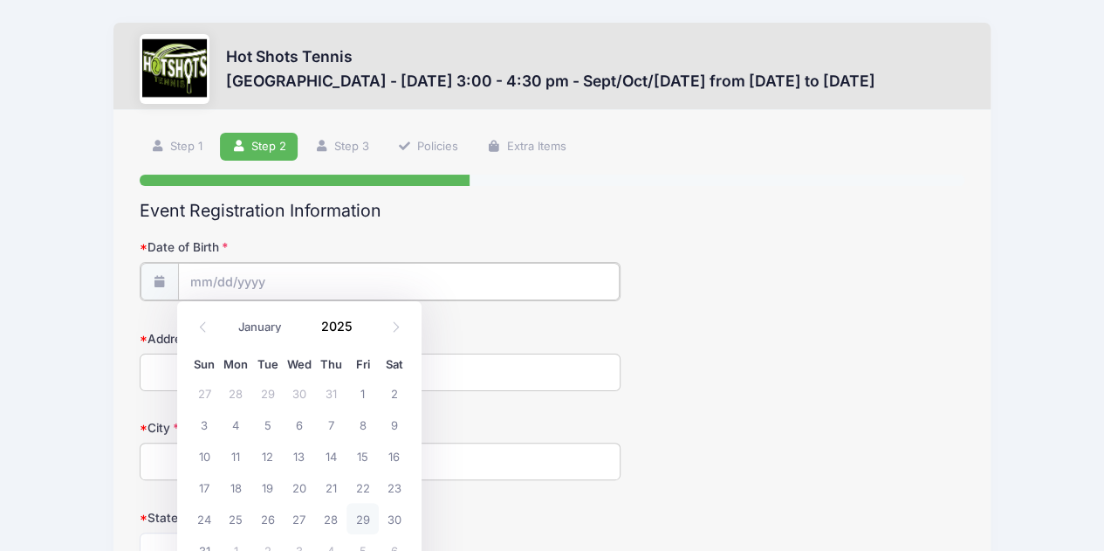
click at [228, 285] on input "Date of Birth" at bounding box center [399, 282] width 442 height 38
click at [365, 336] on span at bounding box center [363, 332] width 12 height 13
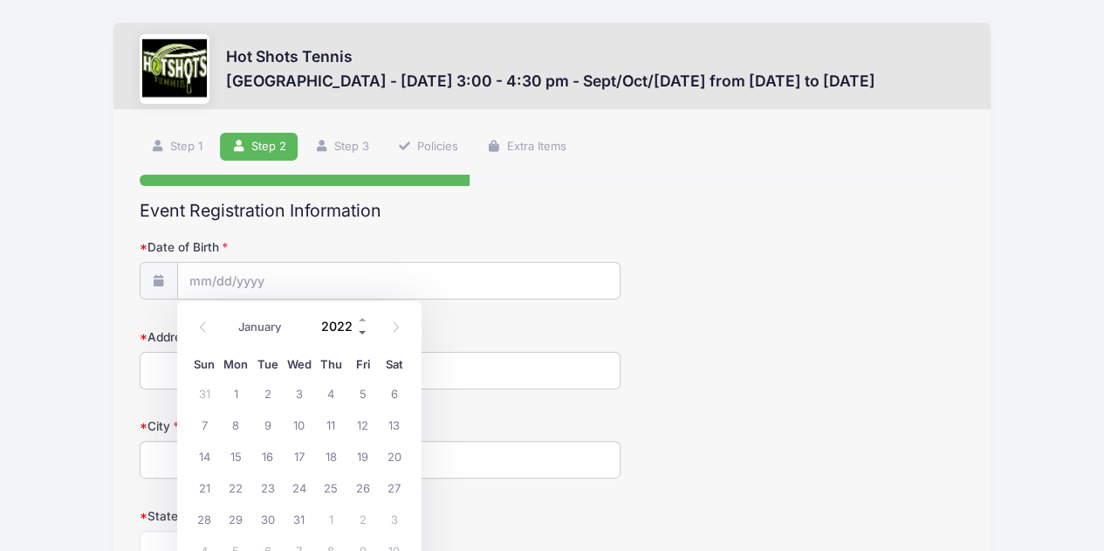
type input "2021"
click at [251, 328] on select "January February March April May June July August September October November De…" at bounding box center [269, 327] width 78 height 23
select select "5"
click at [230, 316] on select "January February March April May June July August September October November De…" at bounding box center [269, 327] width 78 height 23
click at [354, 388] on span "4" at bounding box center [362, 392] width 31 height 31
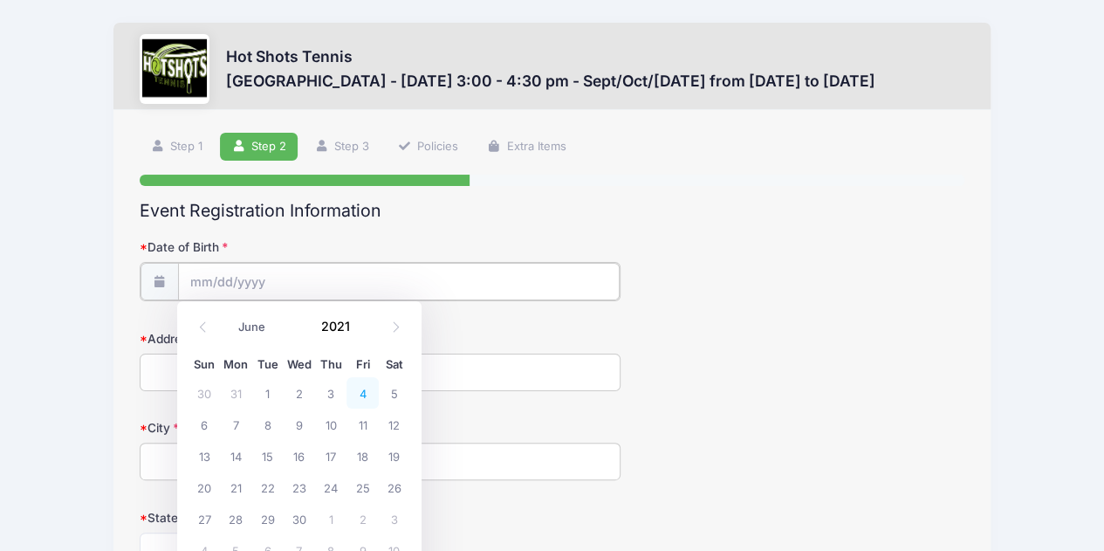
type input "06/04/2021"
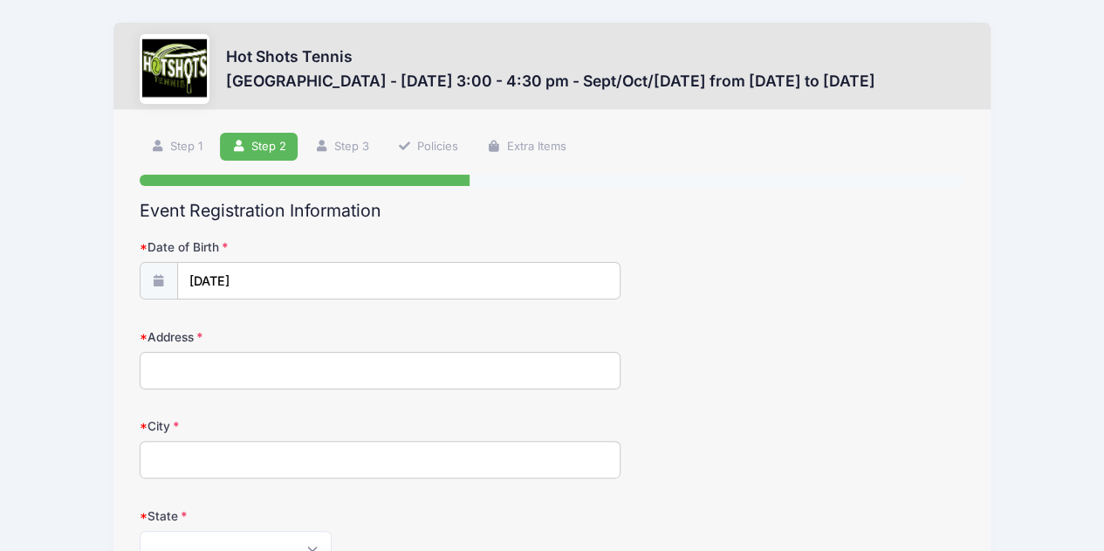
click at [264, 373] on input "Address" at bounding box center [381, 371] width 482 height 38
type input "8"
type input "7846 w 81st"
type input "playa del rey"
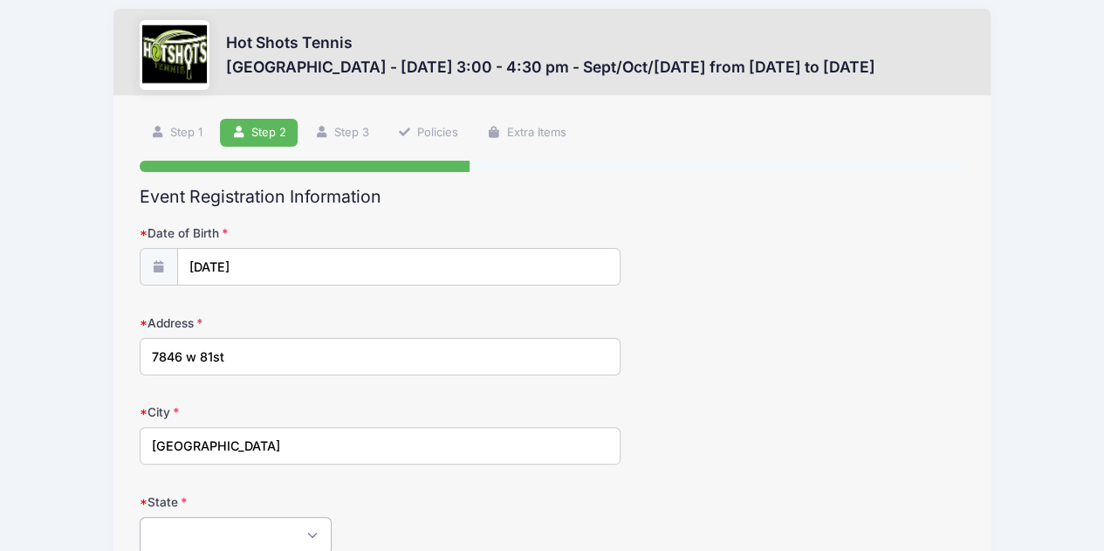
select select "CA"
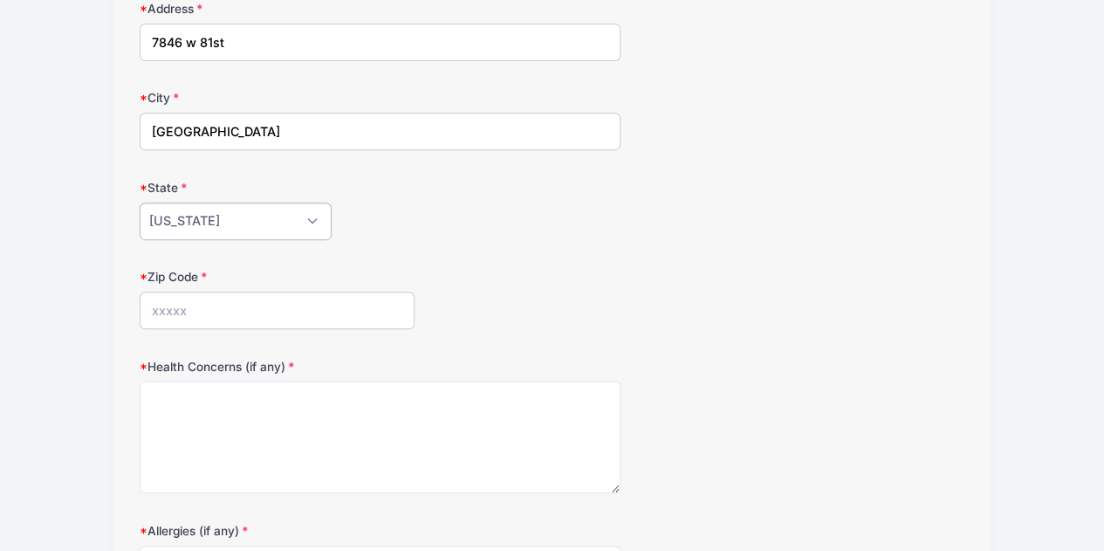
scroll to position [363, 0]
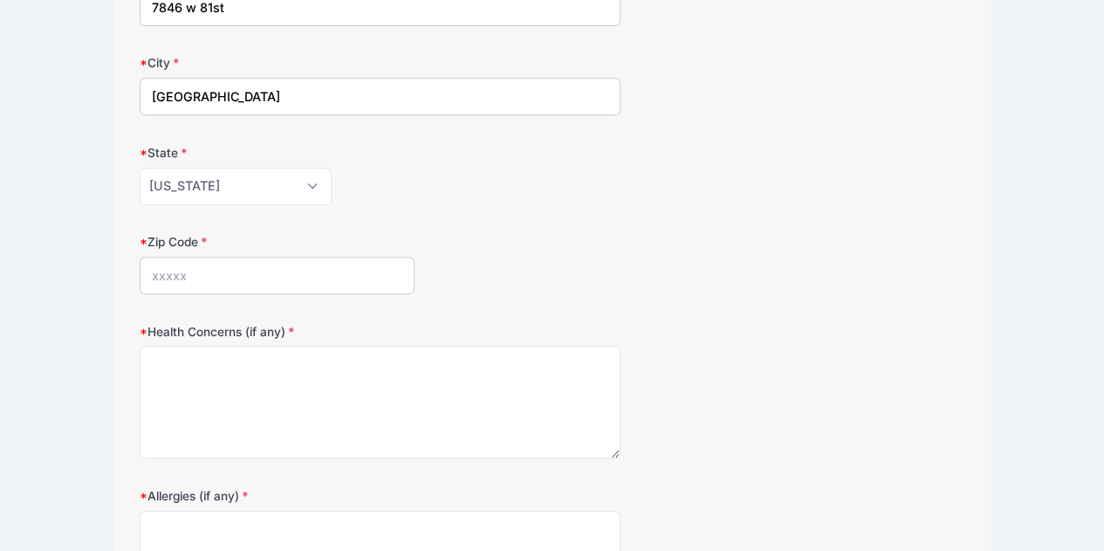
click at [223, 259] on input "Zip Code" at bounding box center [277, 276] width 275 height 38
type input "90293"
click at [279, 382] on textarea "Health Concerns (if any)" at bounding box center [381, 402] width 482 height 113
type textarea "none"
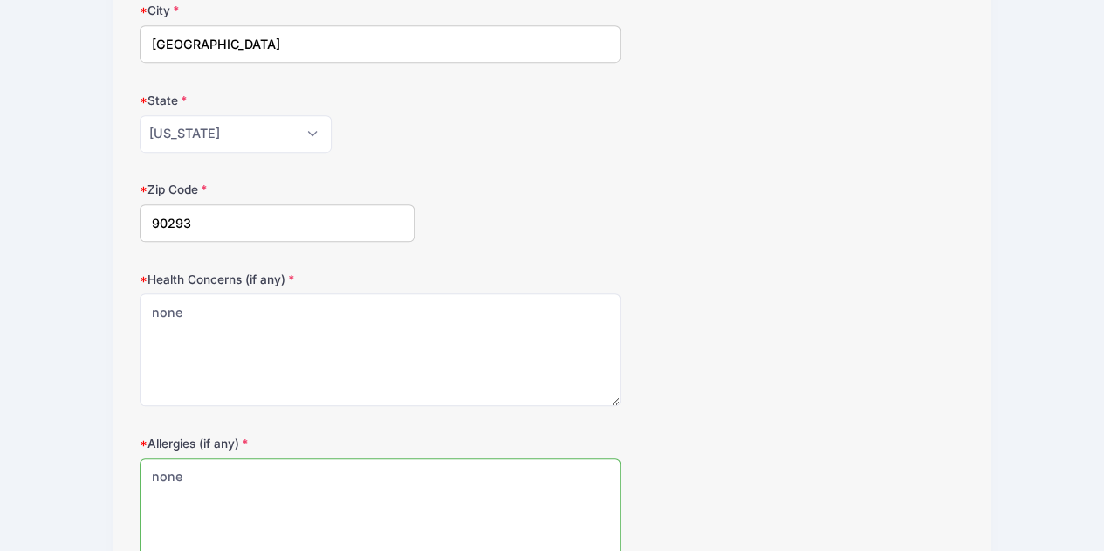
scroll to position [590, 0]
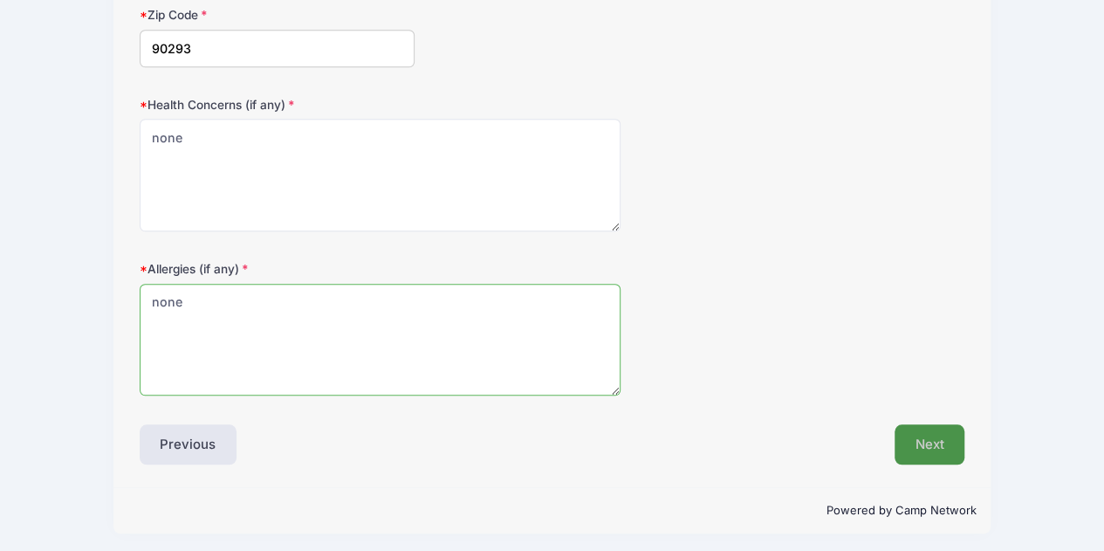
type textarea "none"
click at [943, 437] on button "Next" at bounding box center [930, 444] width 71 height 40
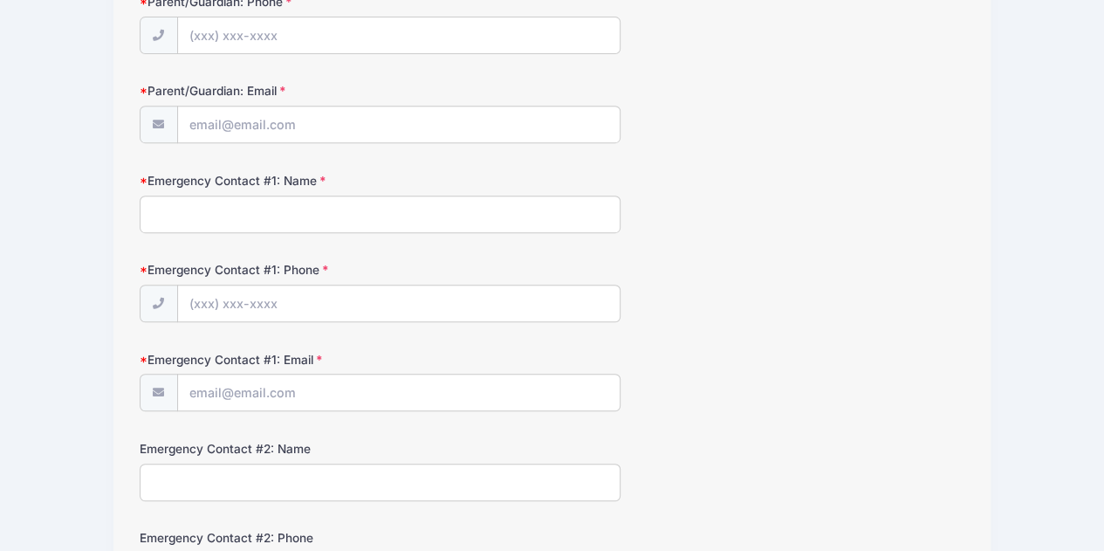
scroll to position [0, 0]
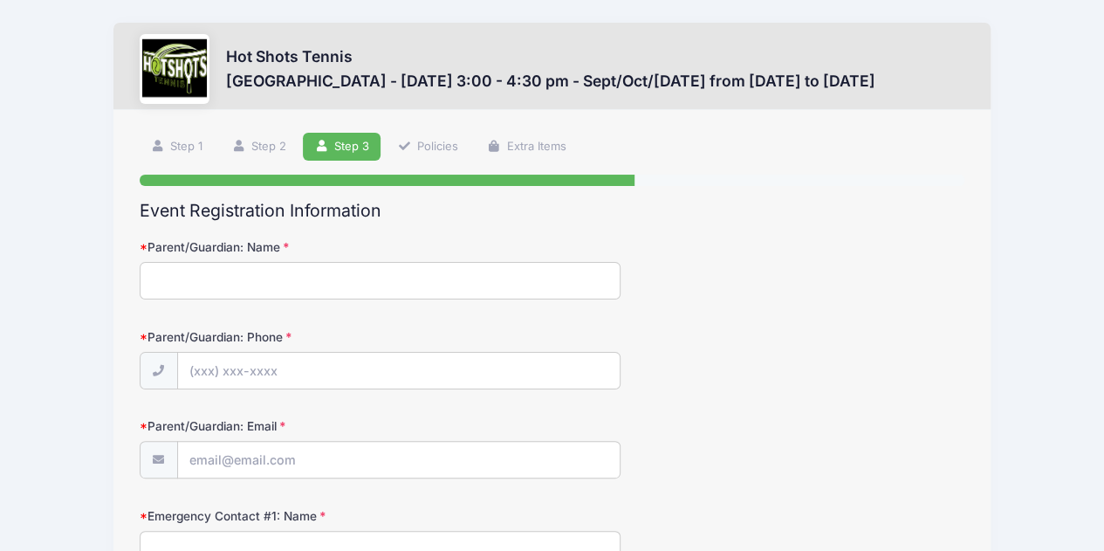
click at [235, 264] on input "Parent/Guardian: Name" at bounding box center [381, 281] width 482 height 38
type input "Jacqueline Sutro"
type input "(949) 533-6838"
click at [251, 464] on input "Parent/Guardian: Email" at bounding box center [399, 461] width 442 height 38
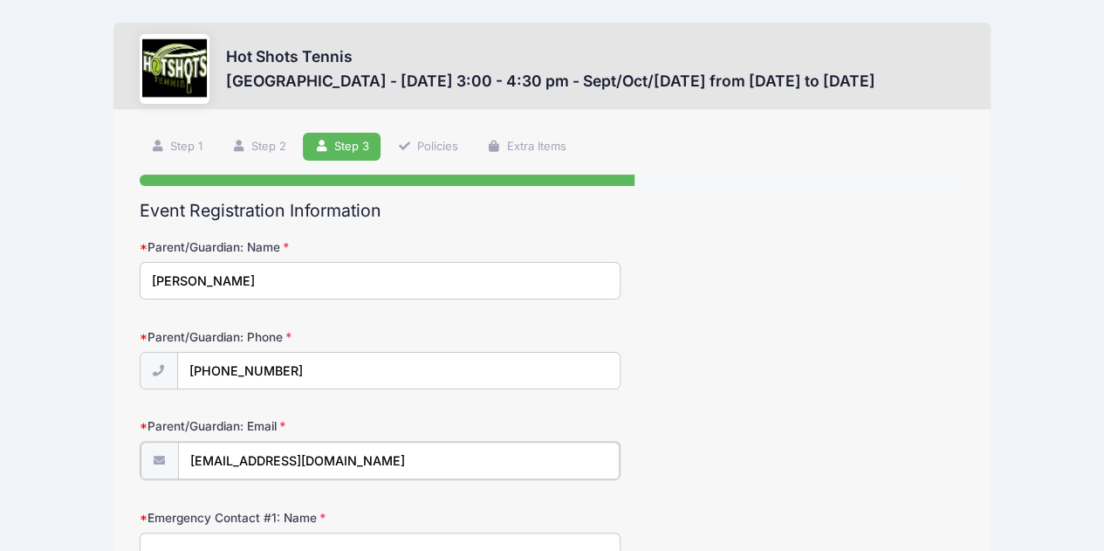
scroll to position [232, 0]
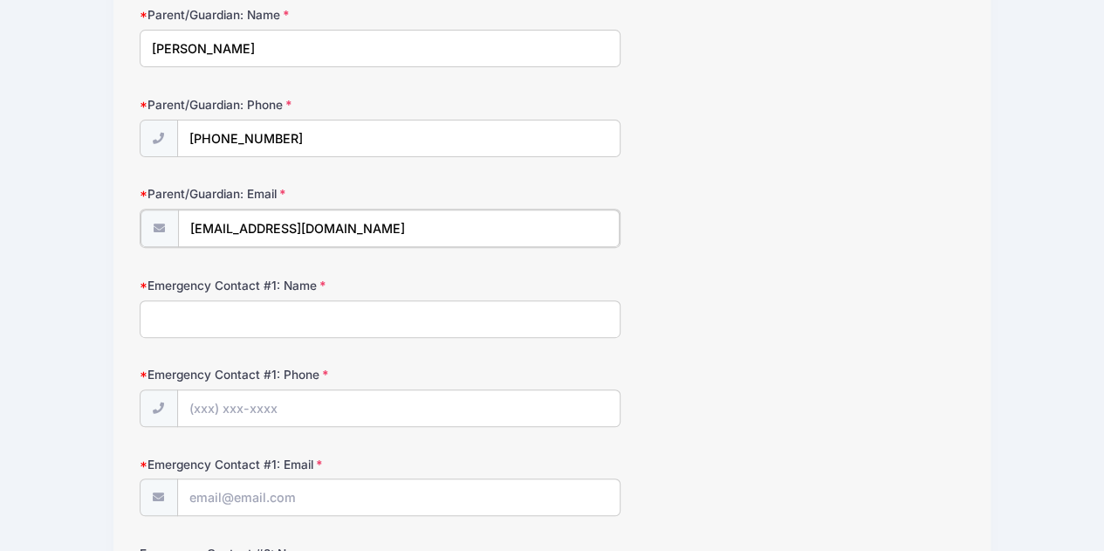
type input "[EMAIL_ADDRESS][DOMAIN_NAME]"
click at [288, 321] on input "Emergency Contact #1: Name" at bounding box center [381, 318] width 482 height 38
type input "Jacqueline Sutro"
type input "(949) 533-6838"
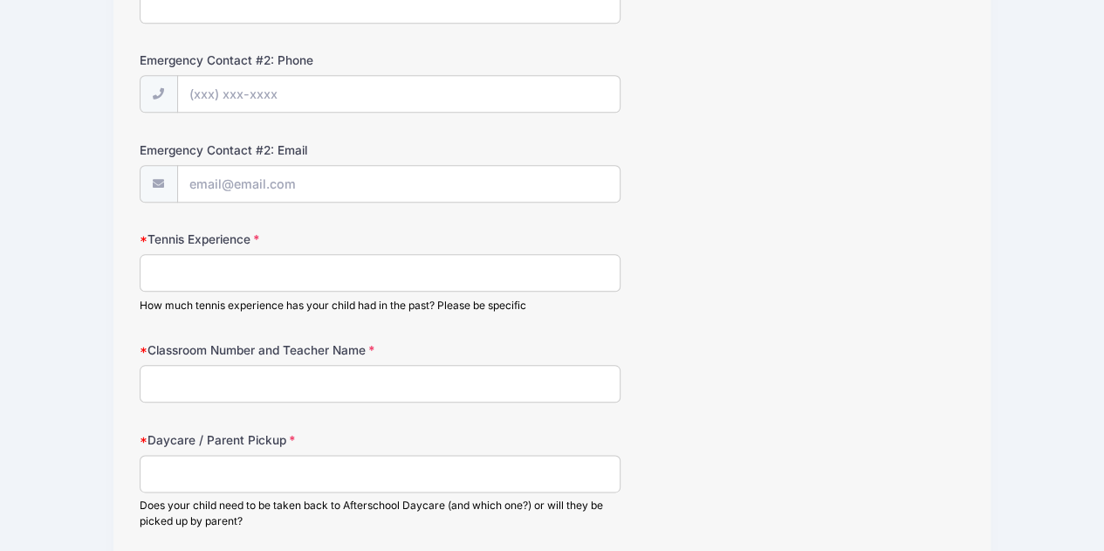
type input "[EMAIL_ADDRESS][DOMAIN_NAME]"
click at [255, 254] on input "Tennis Experience" at bounding box center [381, 271] width 482 height 38
type input "none"
type input "JK, Ms Robledo"
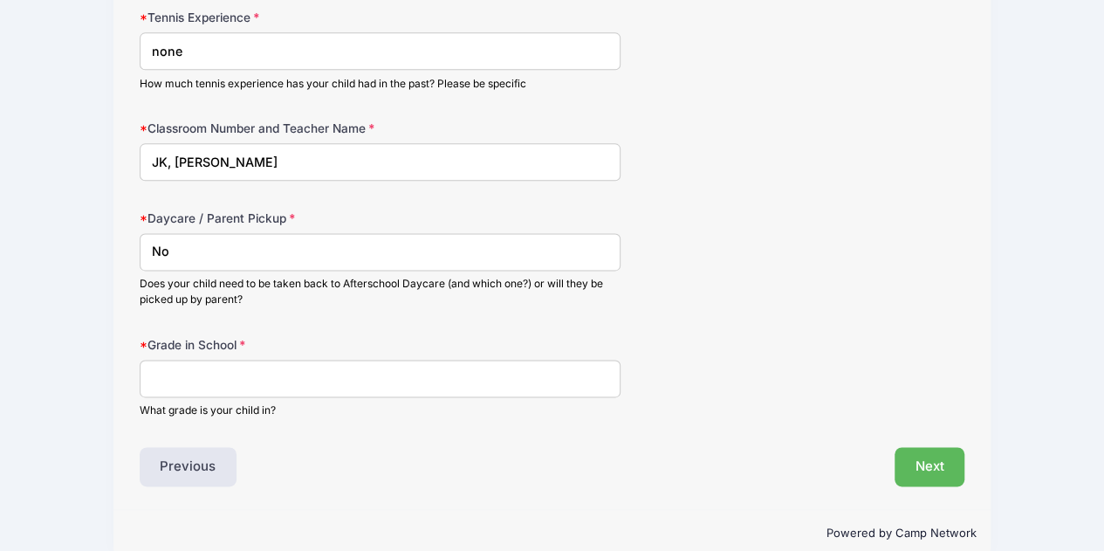
scroll to position [1046, 0]
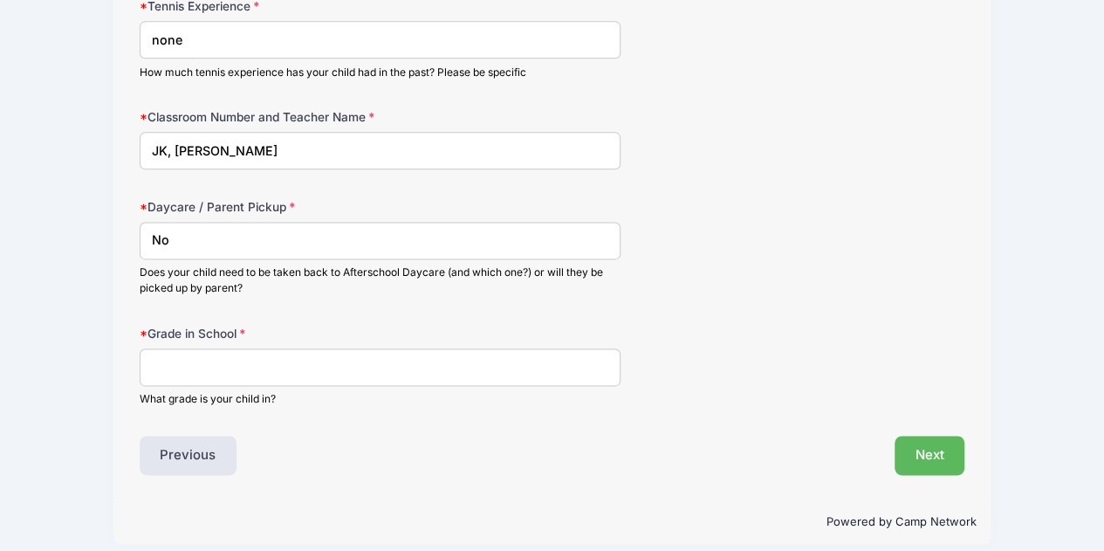
type input "No"
click at [255, 373] on input "Grade in School" at bounding box center [381, 367] width 482 height 38
type input "JK"
click at [919, 464] on button "Next" at bounding box center [930, 456] width 71 height 40
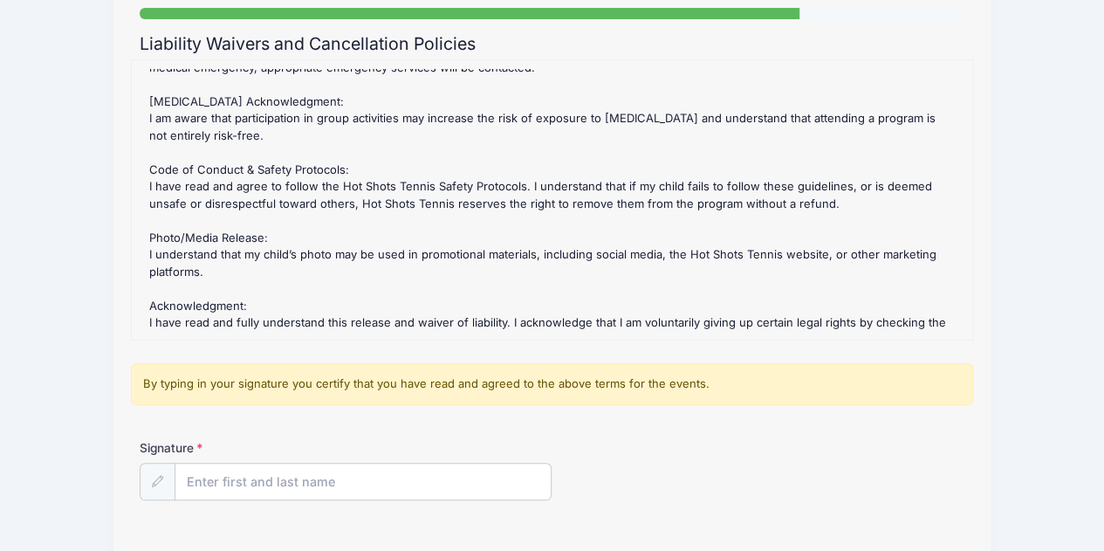
scroll to position [296, 0]
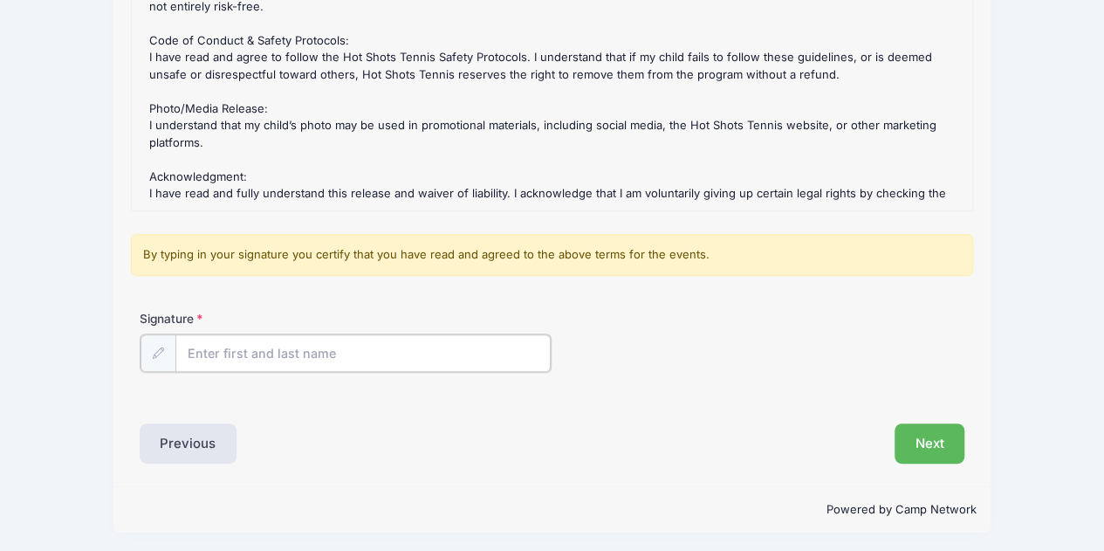
click at [253, 345] on input "Signature" at bounding box center [363, 353] width 376 height 38
click at [178, 434] on button "Previous" at bounding box center [189, 442] width 98 height 40
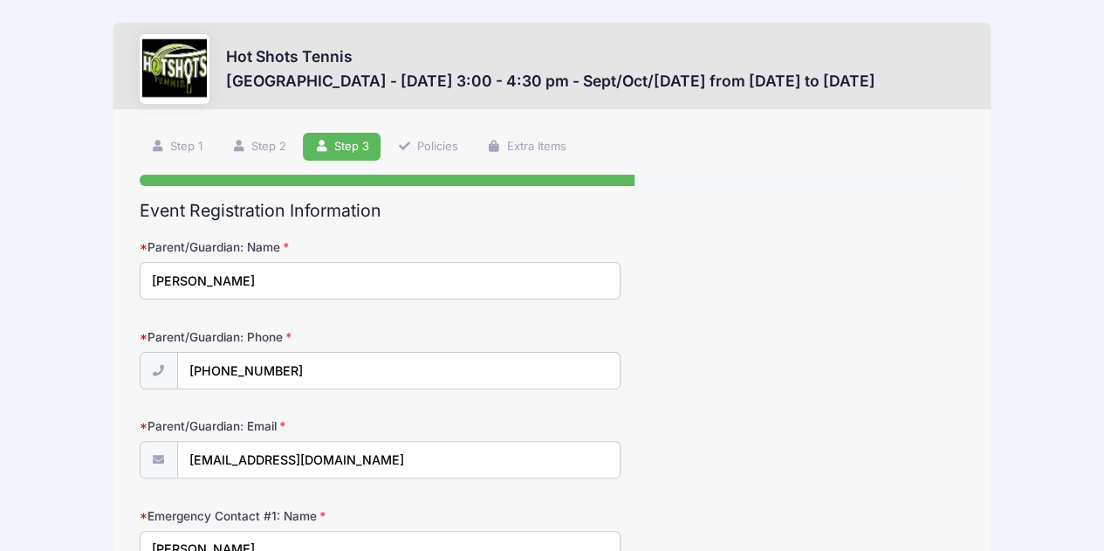
scroll to position [0, 0]
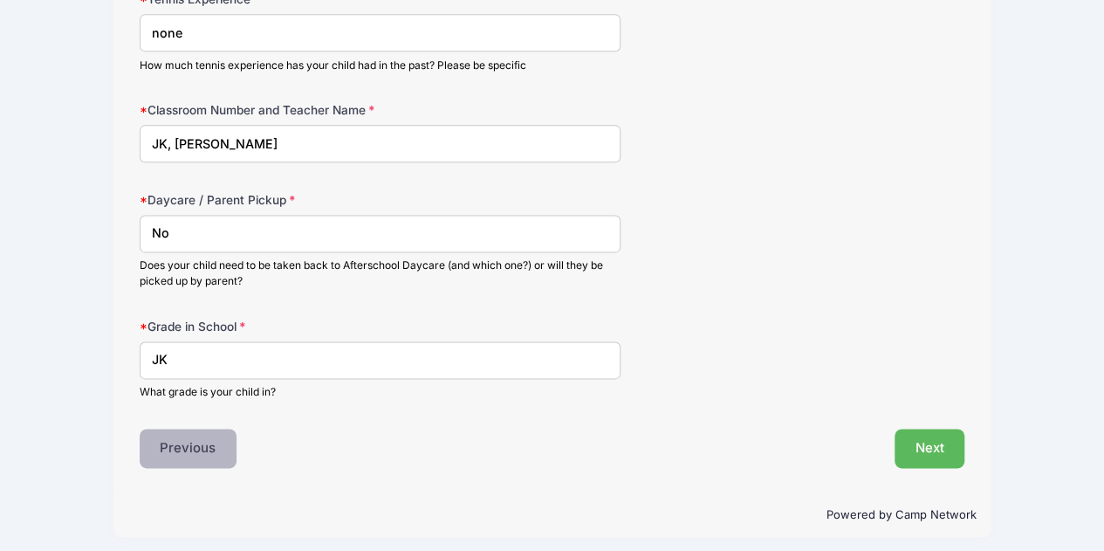
click at [210, 446] on button "Previous" at bounding box center [189, 449] width 98 height 40
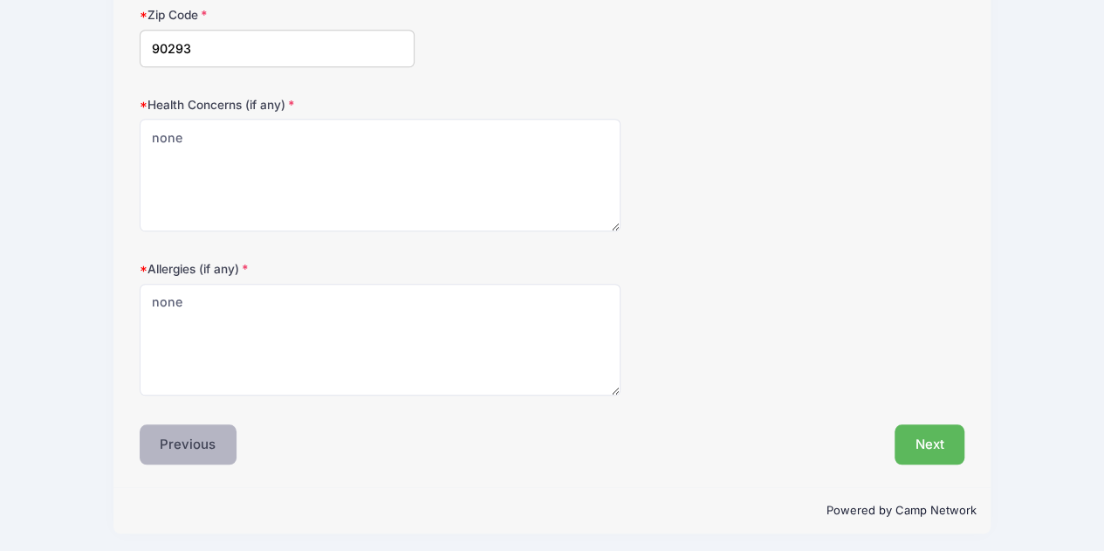
click at [213, 437] on button "Previous" at bounding box center [189, 444] width 98 height 40
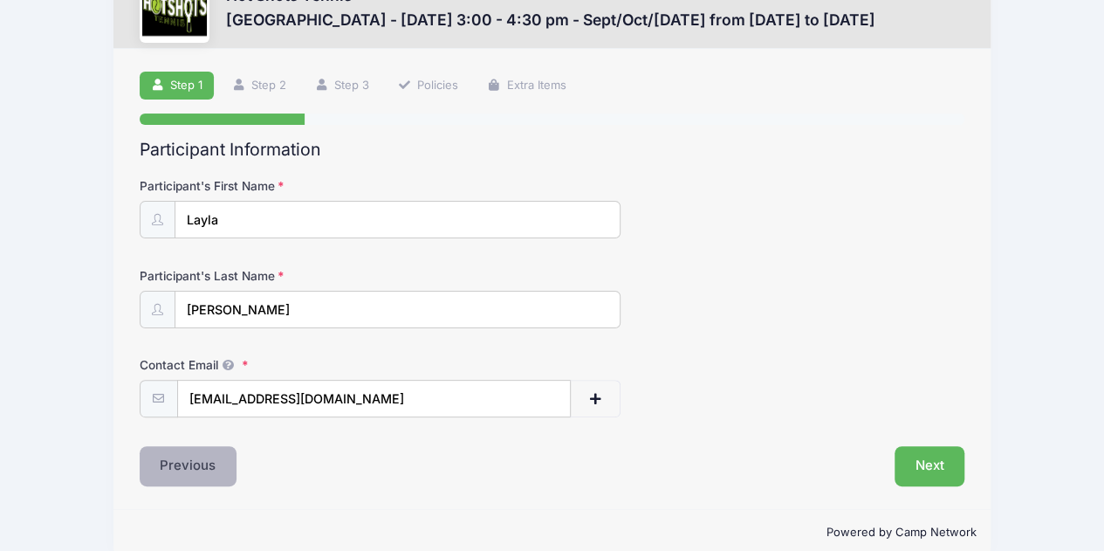
scroll to position [85, 0]
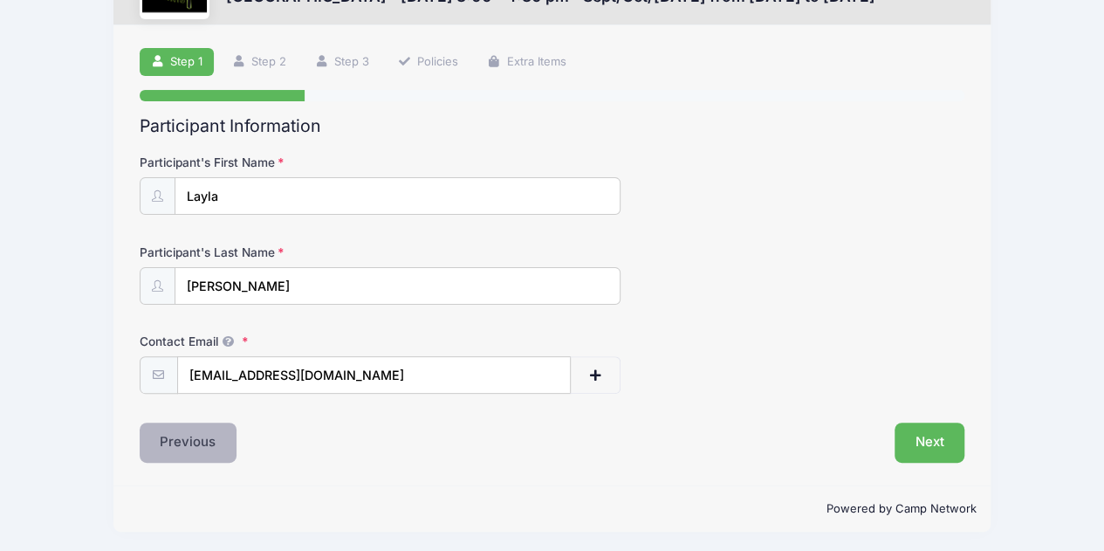
click at [199, 441] on button "Previous" at bounding box center [189, 442] width 98 height 40
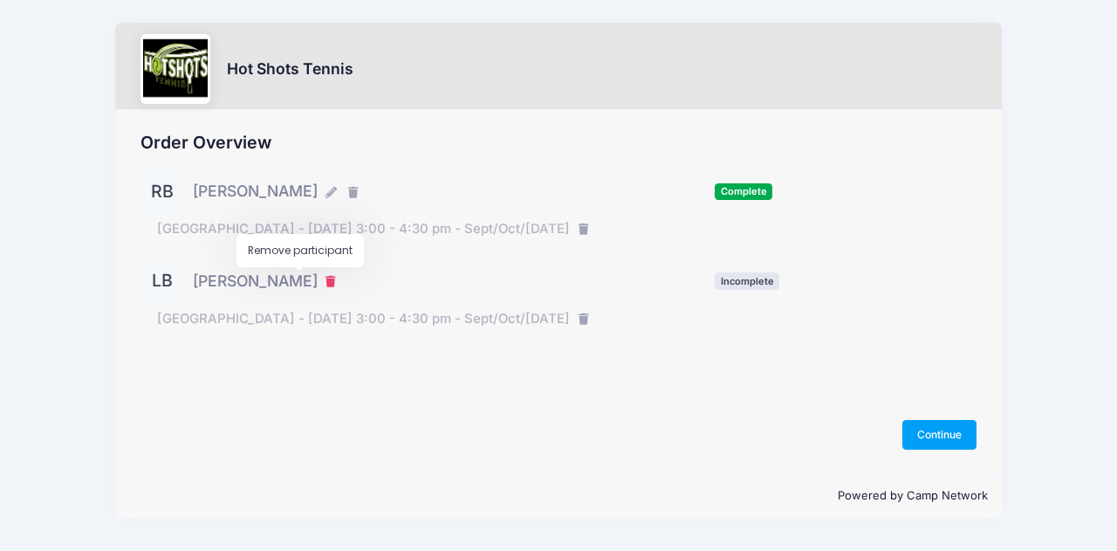
click at [326, 282] on icon "button" at bounding box center [333, 282] width 14 height 0
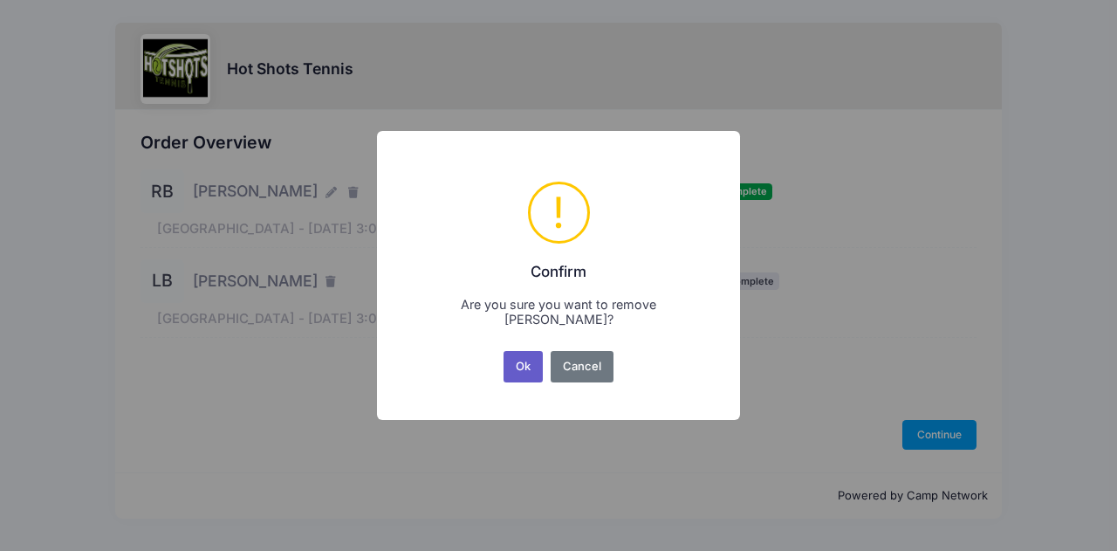
click at [508, 367] on button "Ok" at bounding box center [524, 366] width 40 height 31
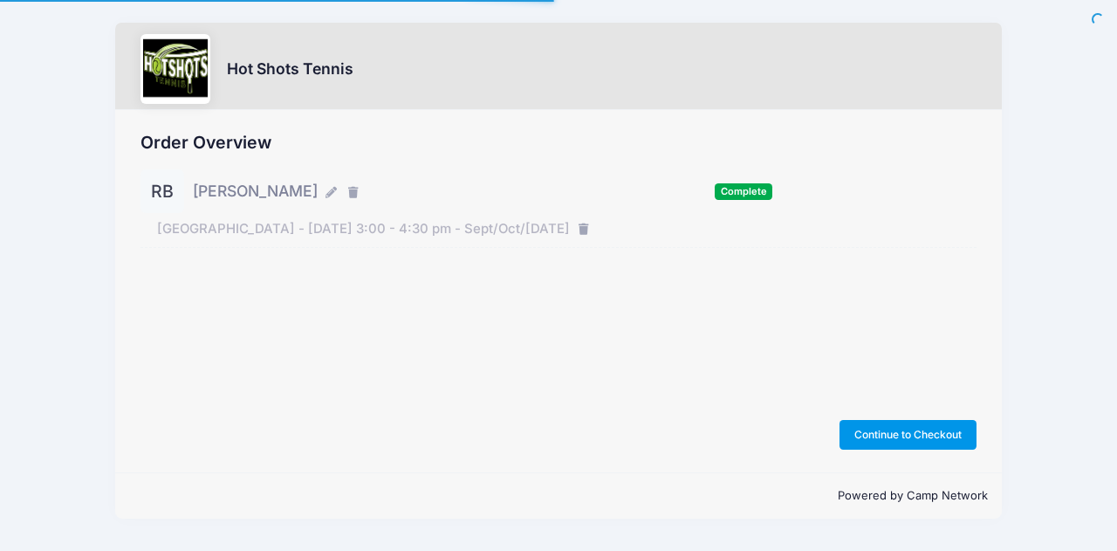
click at [903, 437] on button "Continue to Checkout" at bounding box center [909, 435] width 138 height 30
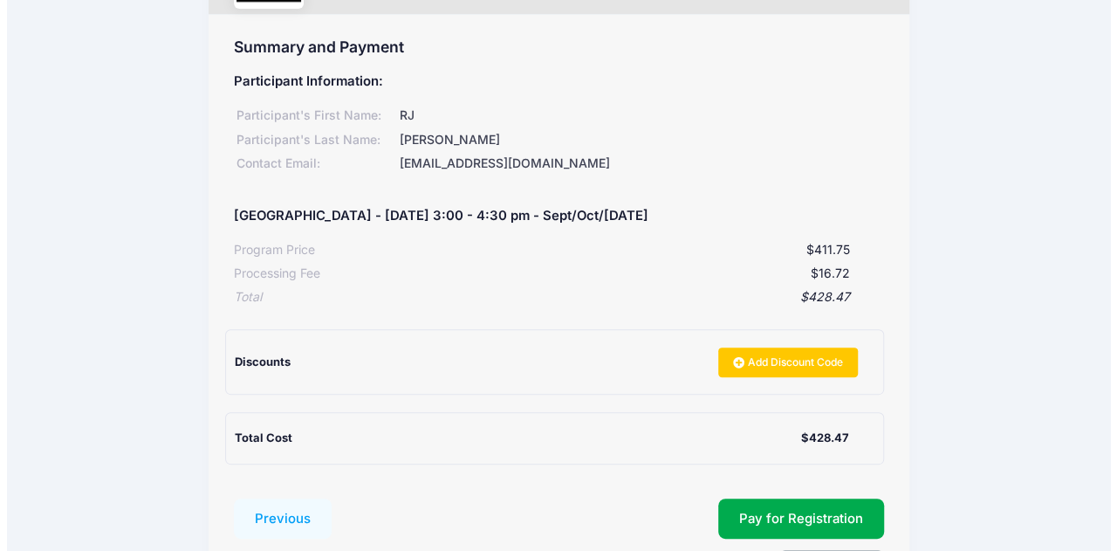
scroll to position [207, 0]
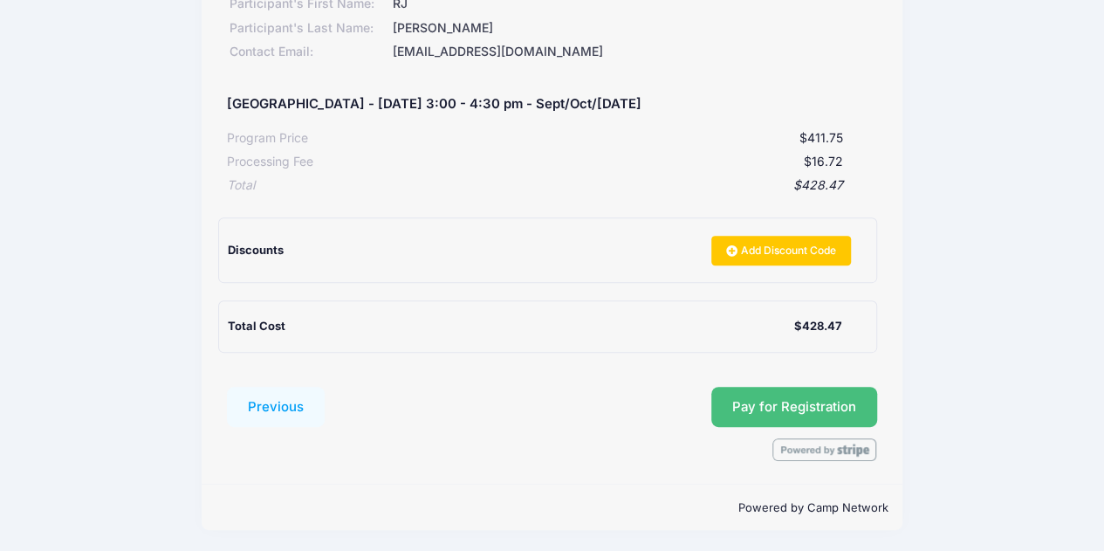
click at [785, 412] on span "Pay for Registration" at bounding box center [794, 407] width 124 height 16
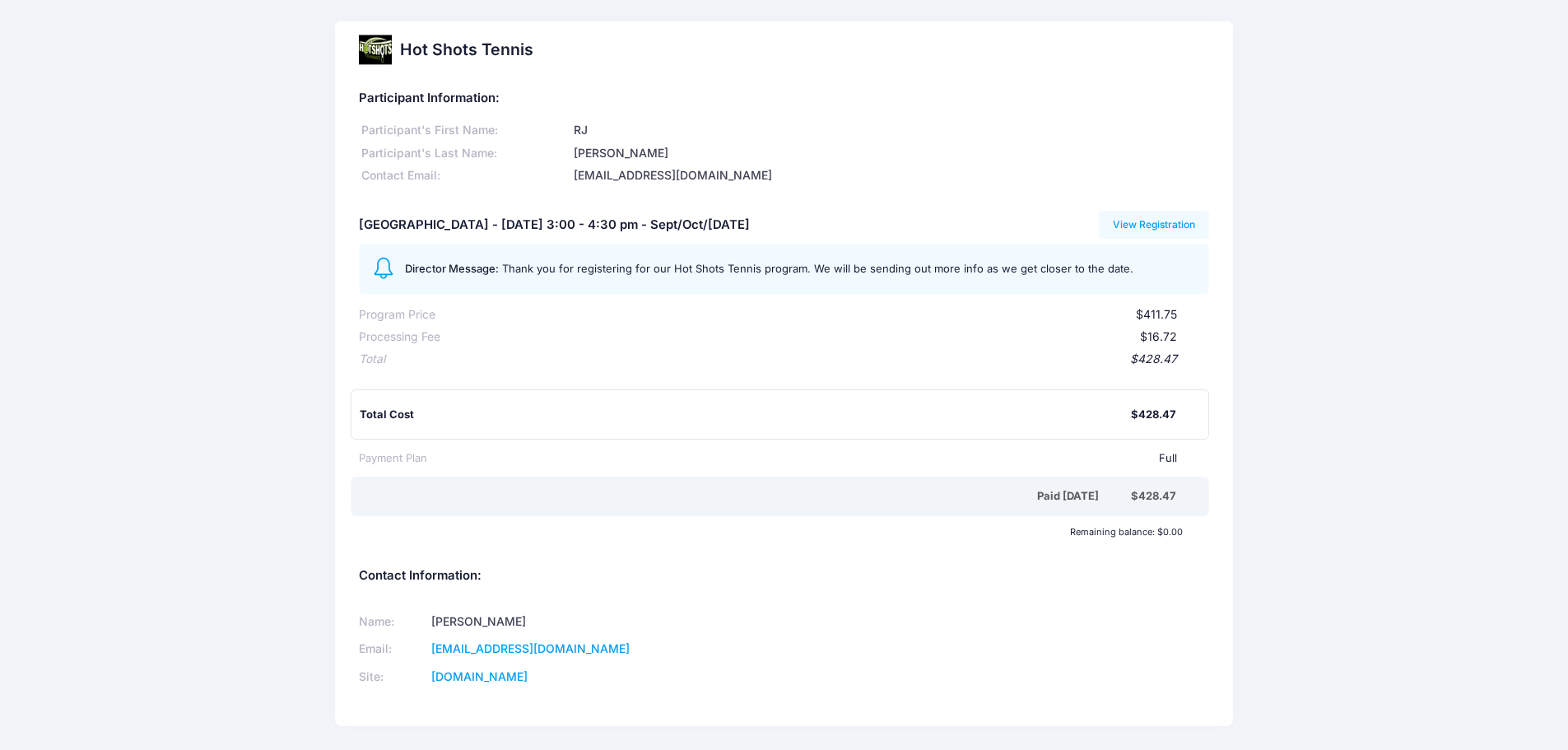
click at [975, 259] on div "Director Message: Thank you for registering for our Hot Shots Tennis program. W…" at bounding box center [782, 268] width 755 height 22
